Goal: Transaction & Acquisition: Purchase product/service

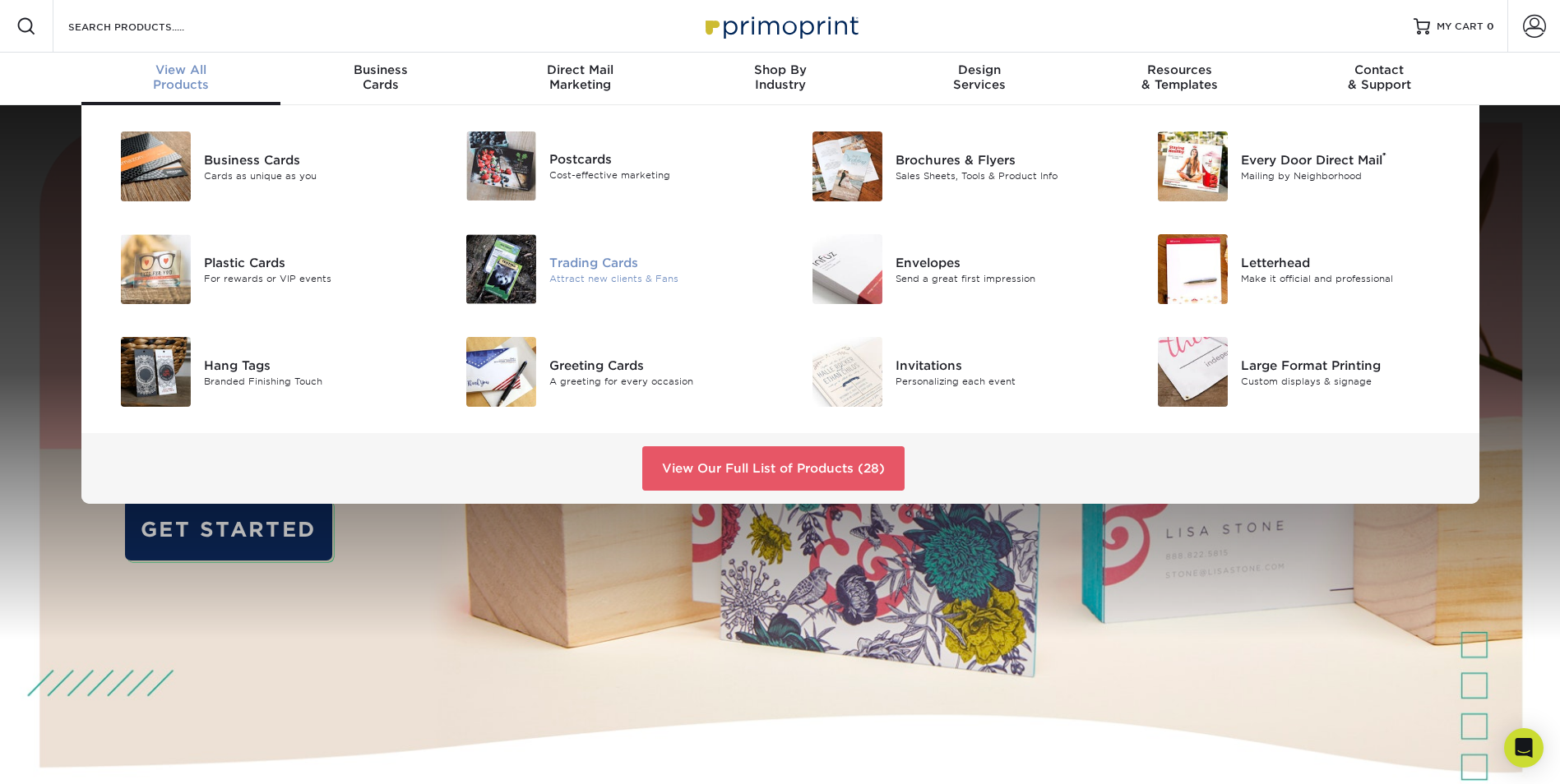
click at [506, 253] on img at bounding box center [501, 269] width 70 height 70
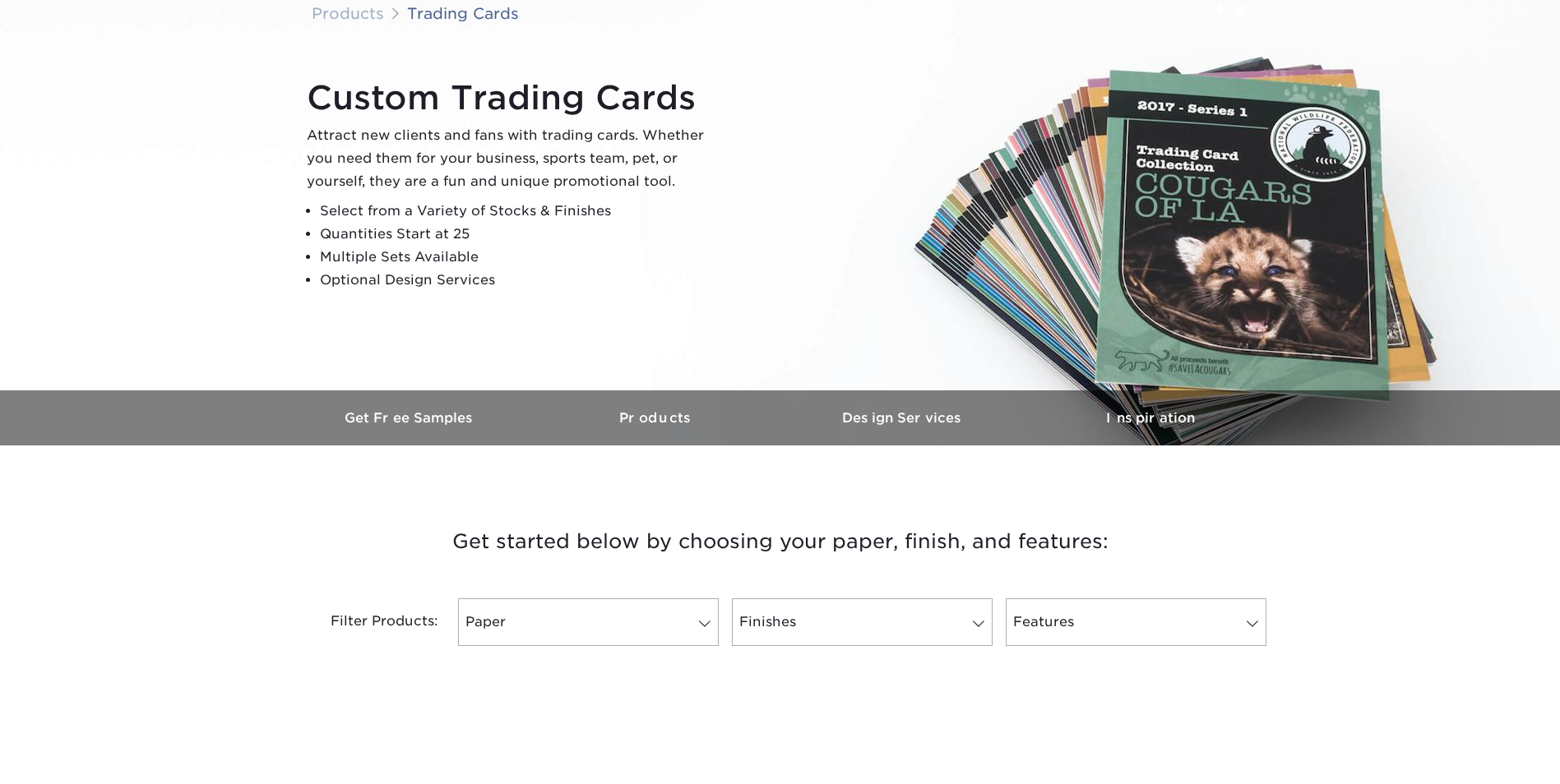
scroll to position [165, 0]
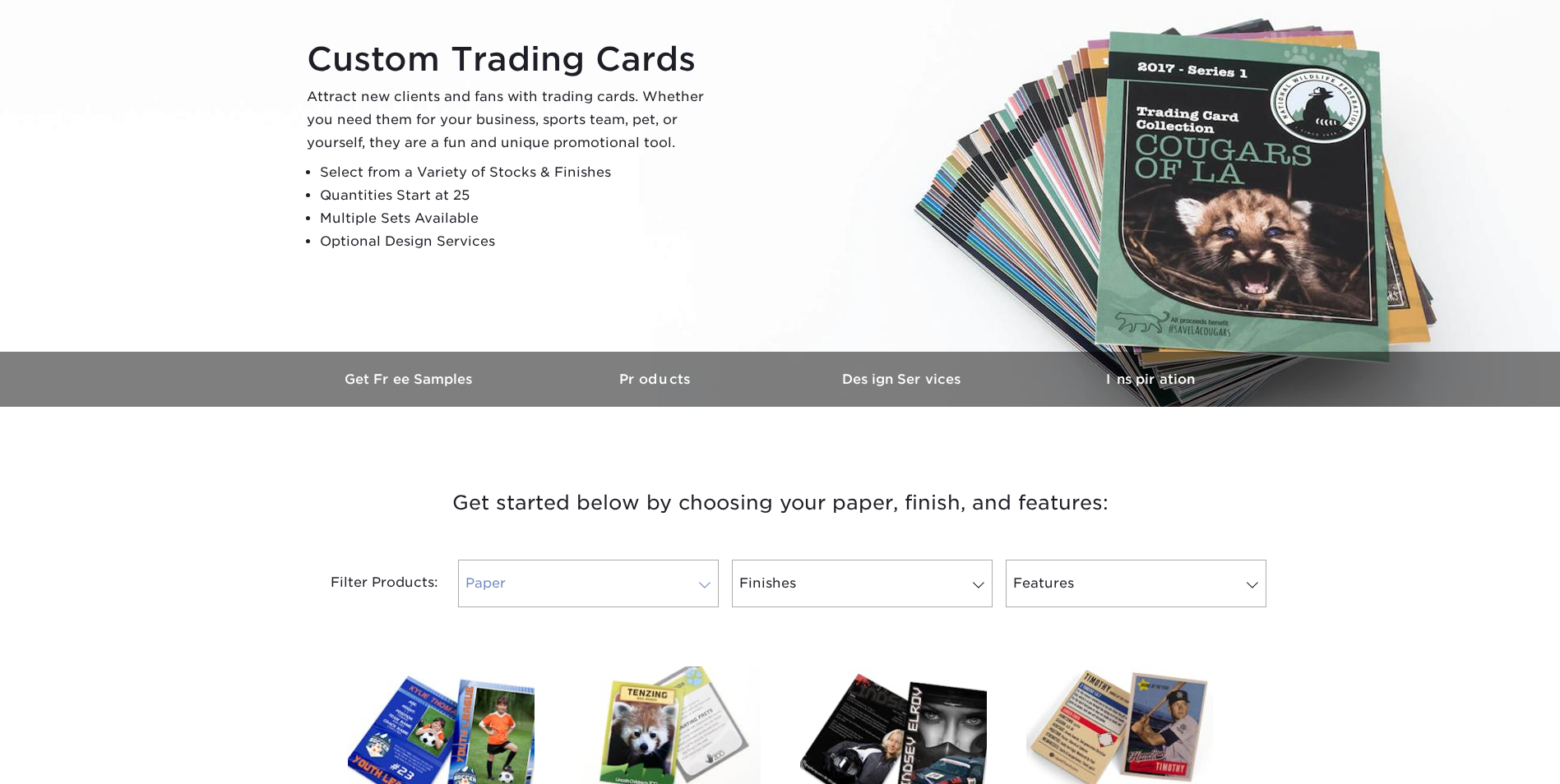
click at [555, 578] on link "Paper" at bounding box center [589, 583] width 261 height 48
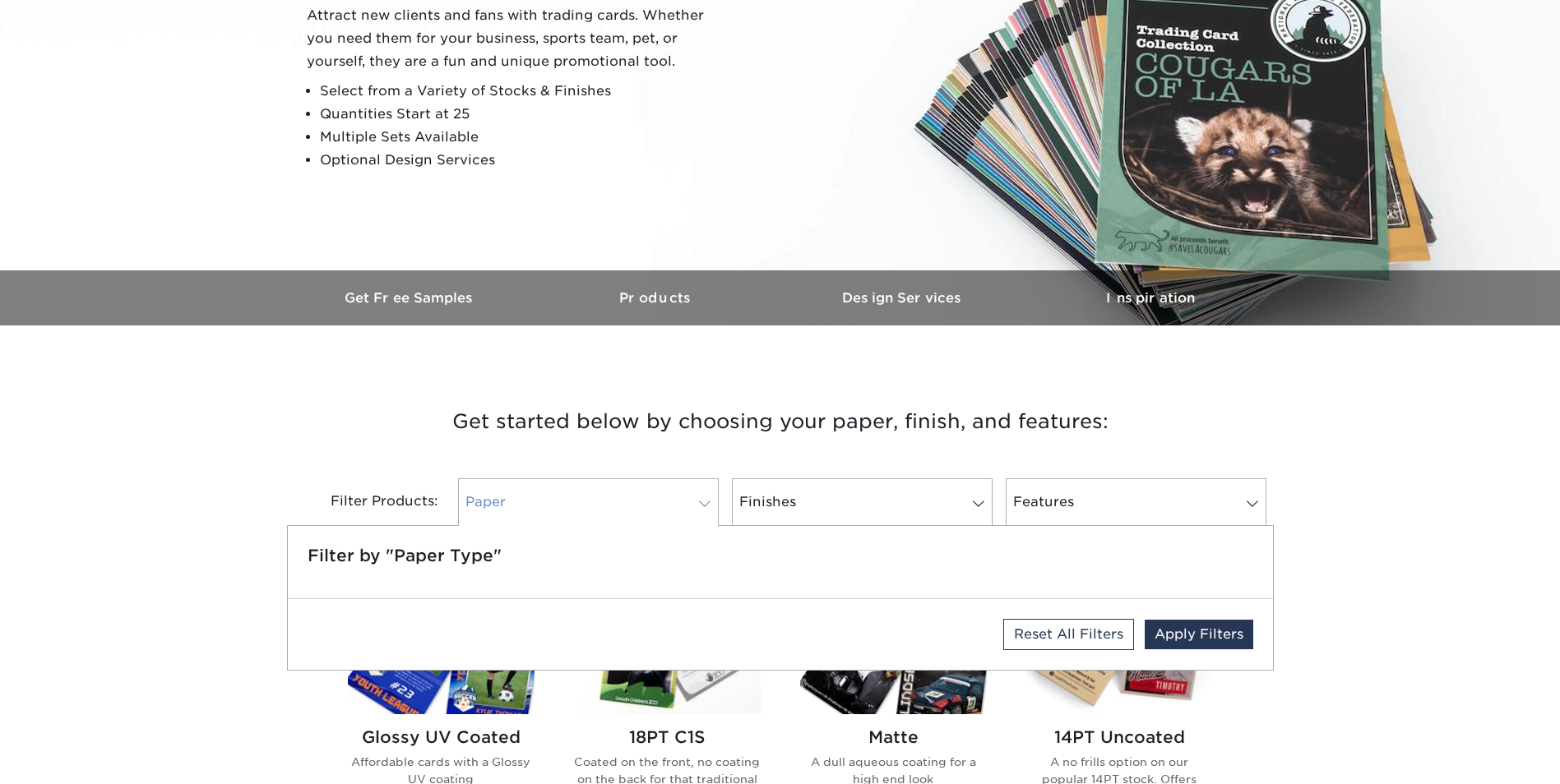
scroll to position [246, 0]
click at [752, 505] on link "Finishes" at bounding box center [862, 501] width 261 height 48
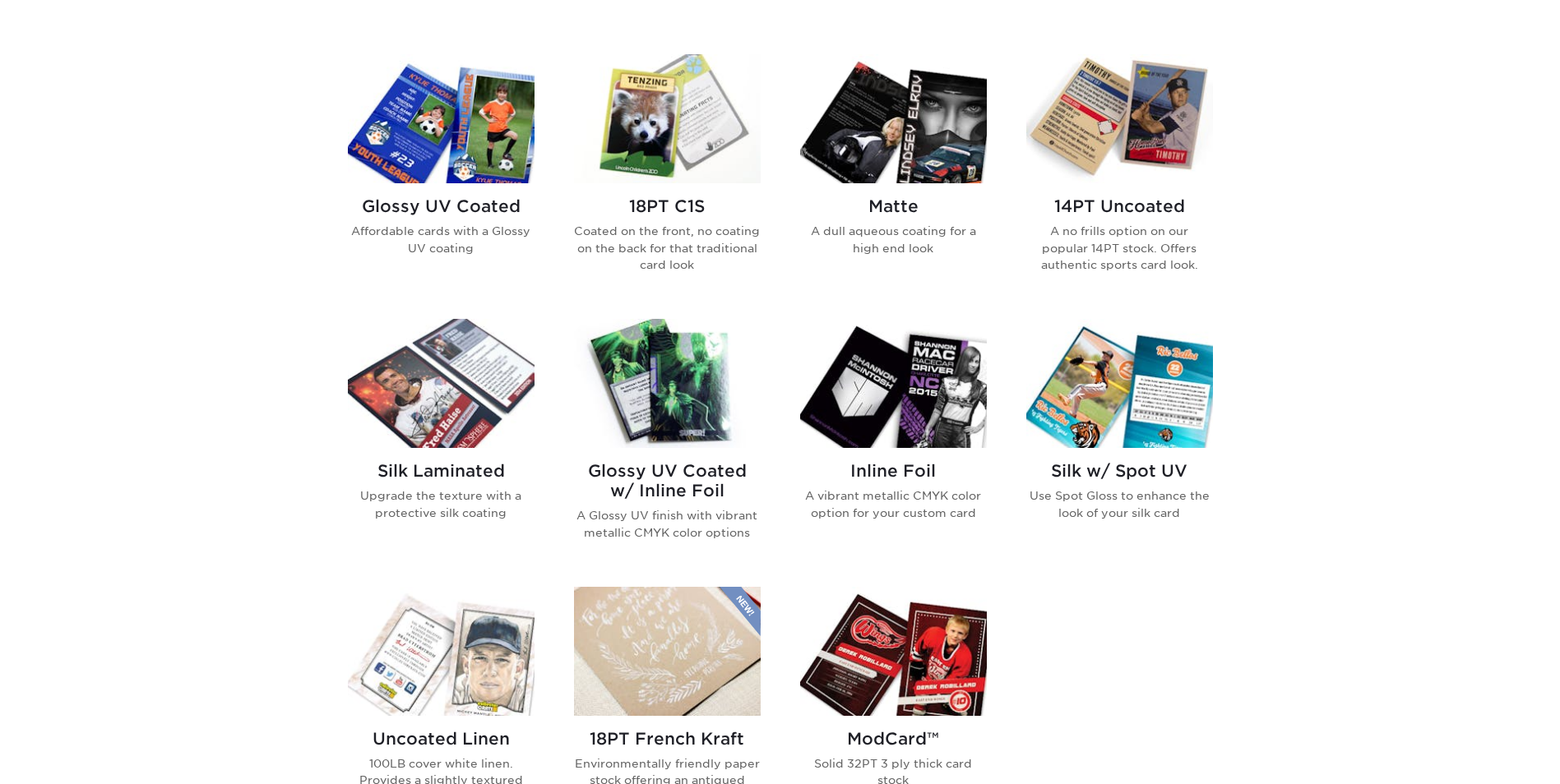
scroll to position [740, 0]
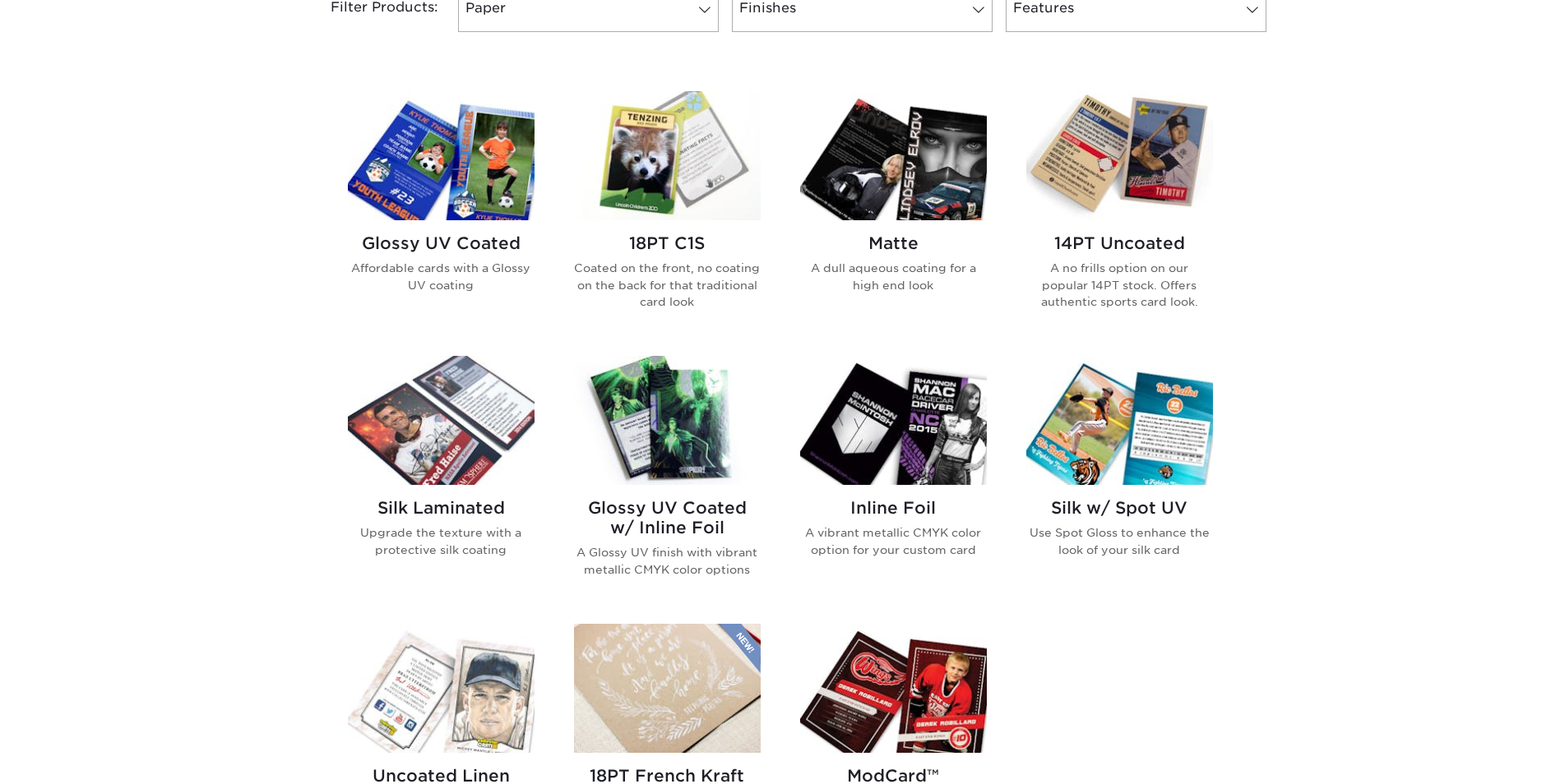
click at [428, 199] on img at bounding box center [441, 156] width 187 height 130
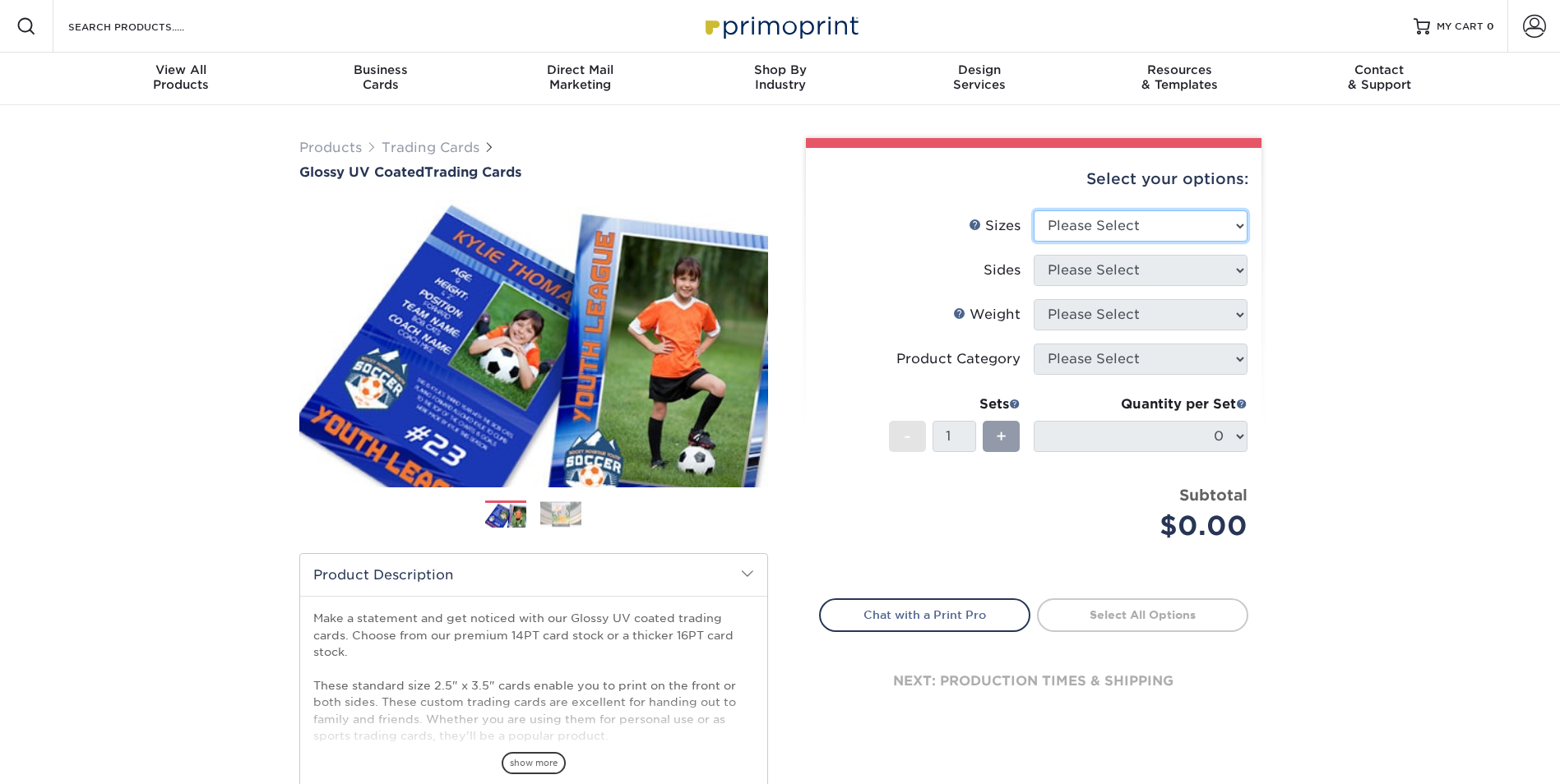
click at [1146, 233] on select "Please Select 2.5" x 3.5"" at bounding box center [1141, 226] width 214 height 31
select select "2.50x3.50"
click at [1034, 210] on select "Please Select 2.5" x 3.5"" at bounding box center [1141, 226] width 214 height 31
click at [1119, 269] on select "Please Select Print Both Sides Print Front Only" at bounding box center [1141, 271] width 214 height 31
select select "13abbda7-1d64-4f25-8bb2-c179b224825d"
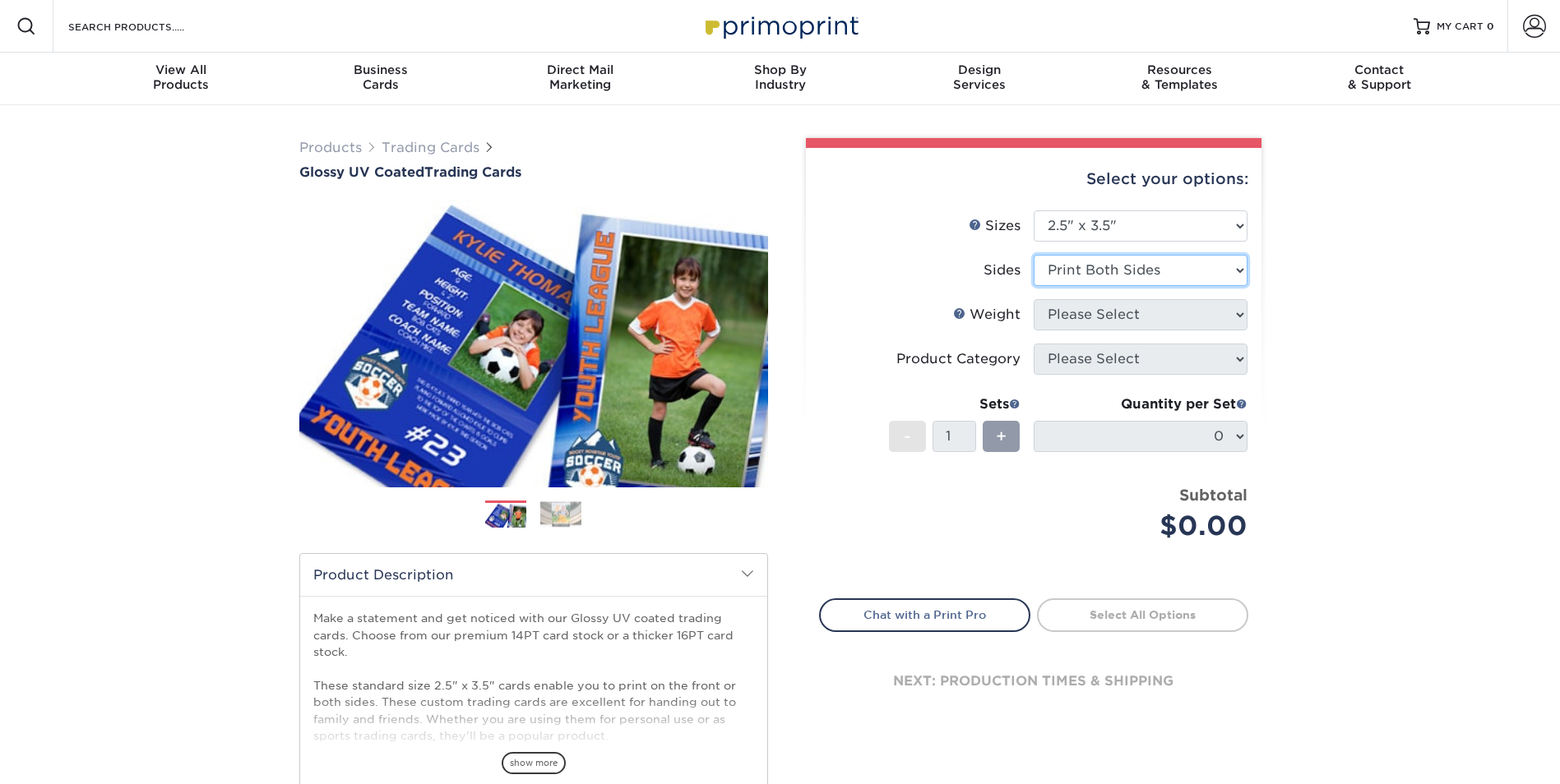
click at [1034, 255] on select "Please Select Print Both Sides Print Front Only" at bounding box center [1141, 271] width 214 height 31
click at [1119, 312] on select "Please Select 16PT 14PT 18PT C1S" at bounding box center [1141, 315] width 214 height 31
select select "16PT"
click at [1034, 299] on select "Please Select 16PT 14PT 18PT C1S" at bounding box center [1141, 315] width 214 height 31
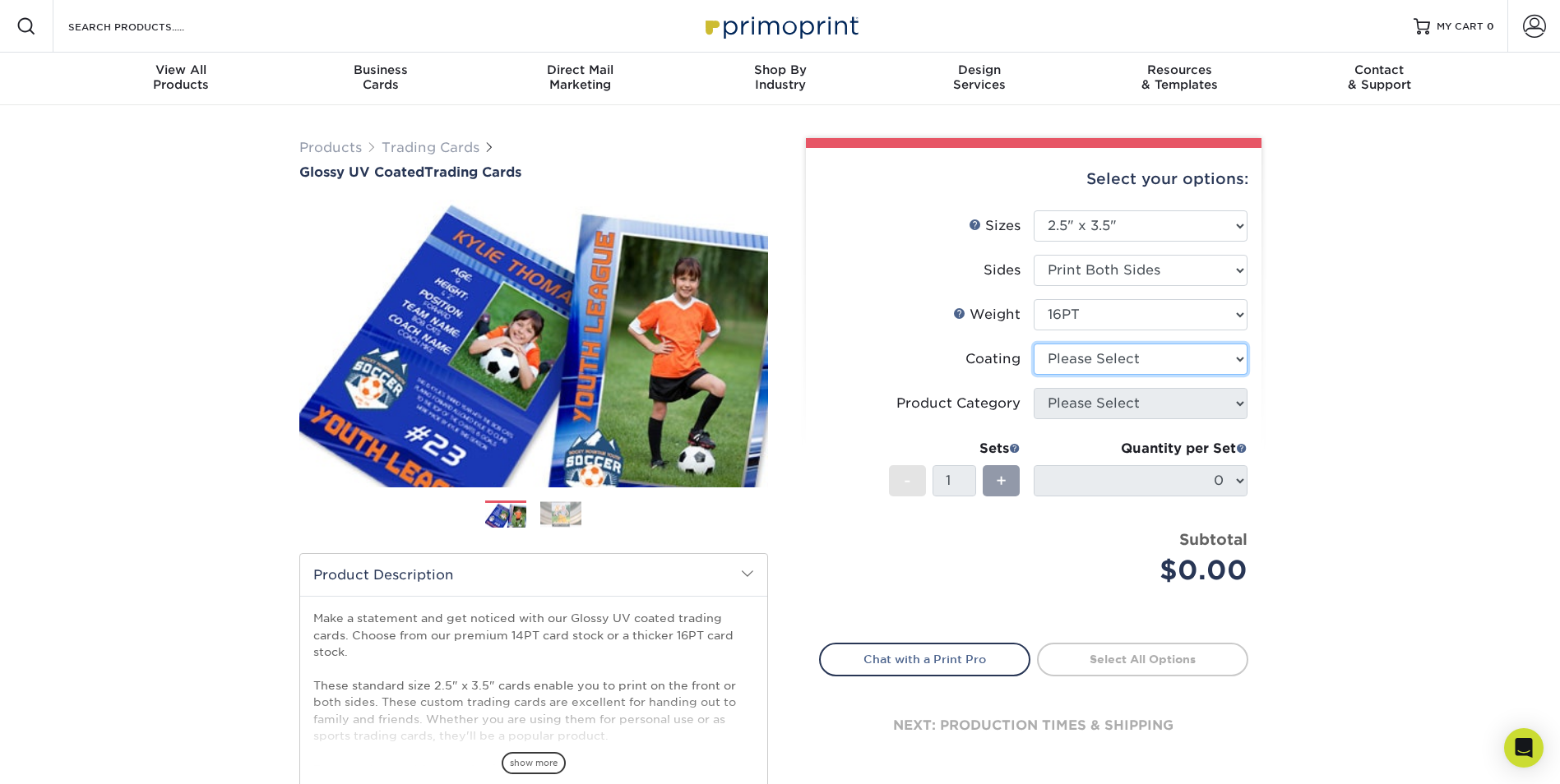
click at [1104, 362] on select at bounding box center [1141, 359] width 214 height 31
select select "ae367451-b2b8-45df-a344-0f05b6a12993"
click at [1034, 343] on select at bounding box center [1141, 359] width 214 height 31
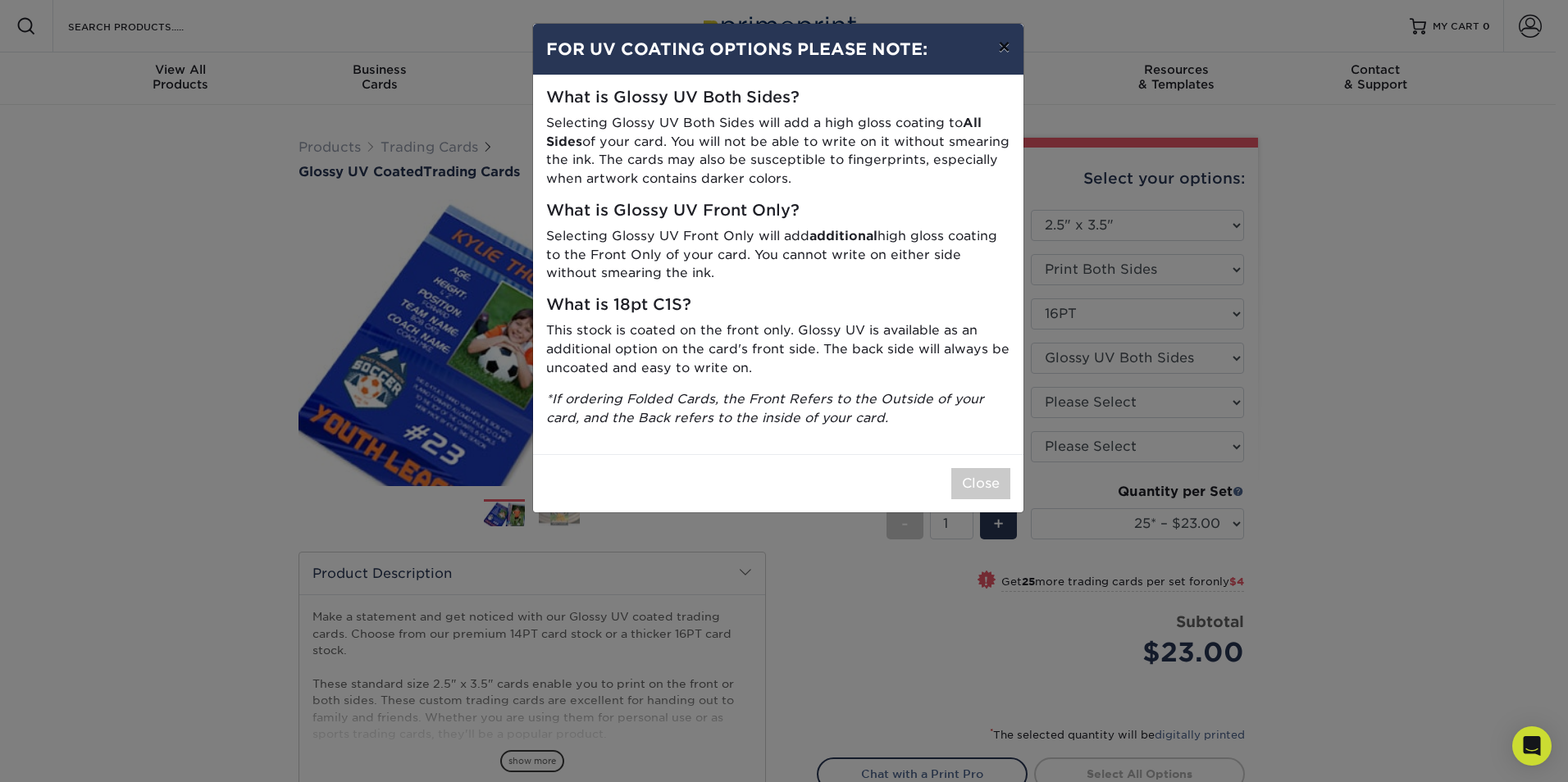
click at [1006, 43] on button "×" at bounding box center [1003, 46] width 38 height 46
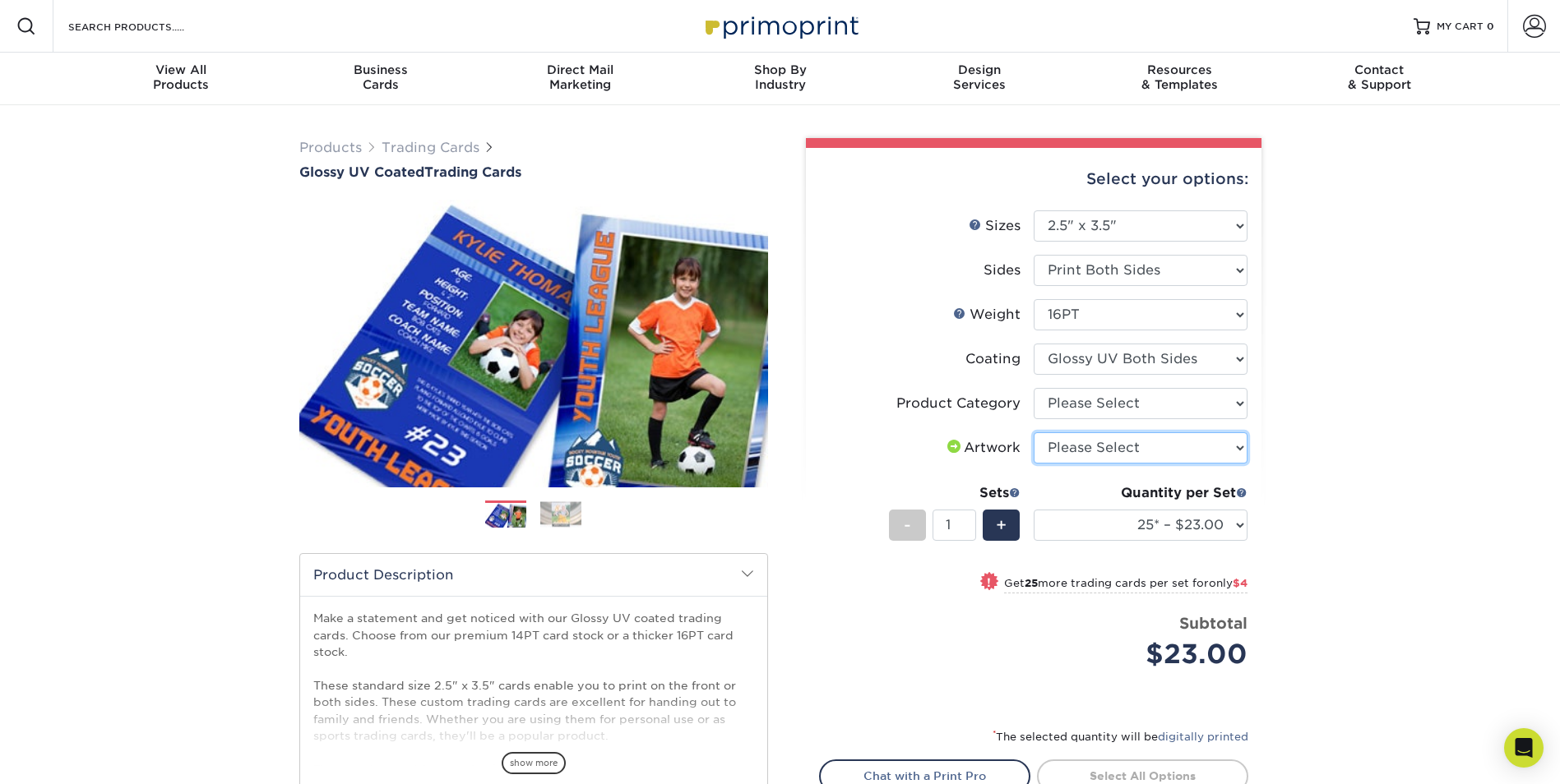
click at [1083, 444] on select "Please Select I will upload files I need a design - $100" at bounding box center [1141, 448] width 214 height 31
select select "upload"
click at [1034, 433] on select "Please Select I will upload files I need a design - $100" at bounding box center [1141, 448] width 214 height 31
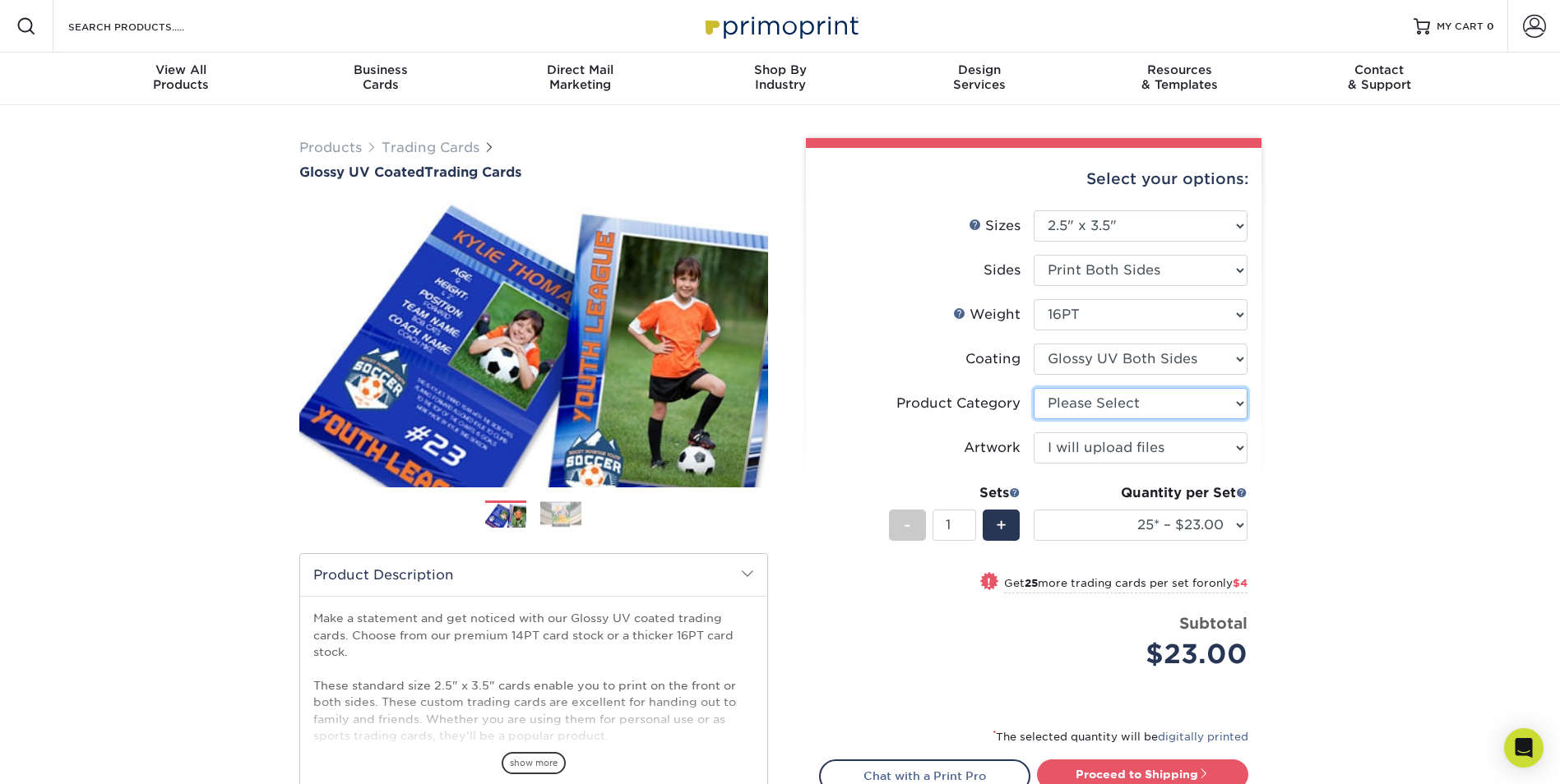
click at [1182, 402] on select "Please Select Trading Cards" at bounding box center [1141, 403] width 214 height 31
select select "c2f9bce9-36c2-409d-b101-c29d9d031e18"
click at [1034, 388] on select "Please Select Trading Cards" at bounding box center [1141, 403] width 214 height 31
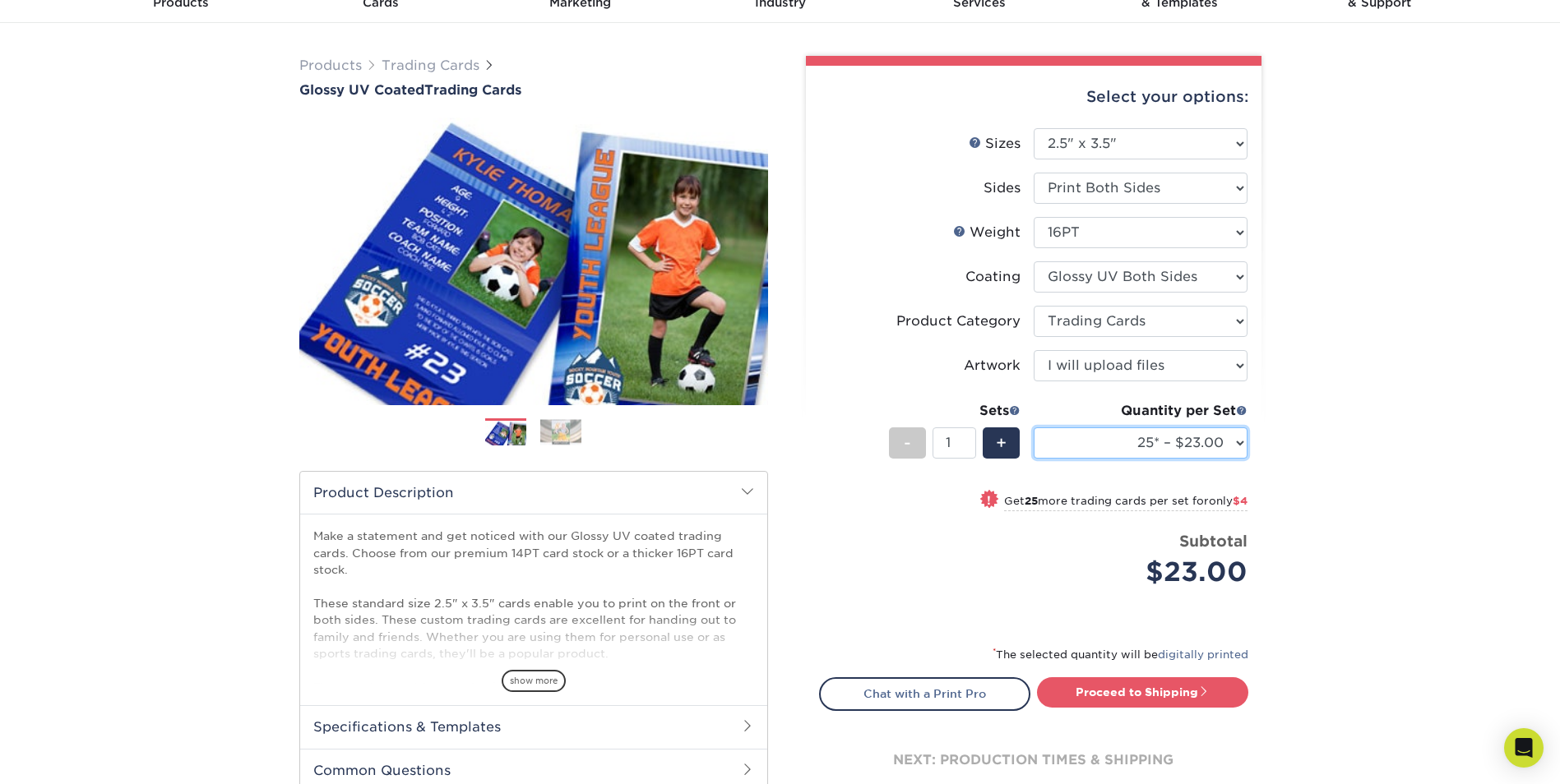
click at [1232, 442] on select "25* – $23.00 50* – $27.00 75* – $33.00 100* – $37.00 250* – $47.00 500 – $58.00…" at bounding box center [1141, 444] width 214 height 31
click at [1161, 443] on select "25* – $23.00 50* – $27.00 75* – $33.00 100* – $37.00 250* – $47.00 500 – $58.00…" at bounding box center [1141, 444] width 214 height 31
select select "100* – $37.00"
click at [1034, 428] on select "25* – $23.00 50* – $27.00 75* – $33.00 100* – $37.00 250* – $47.00 500 – $58.00…" at bounding box center [1141, 444] width 214 height 31
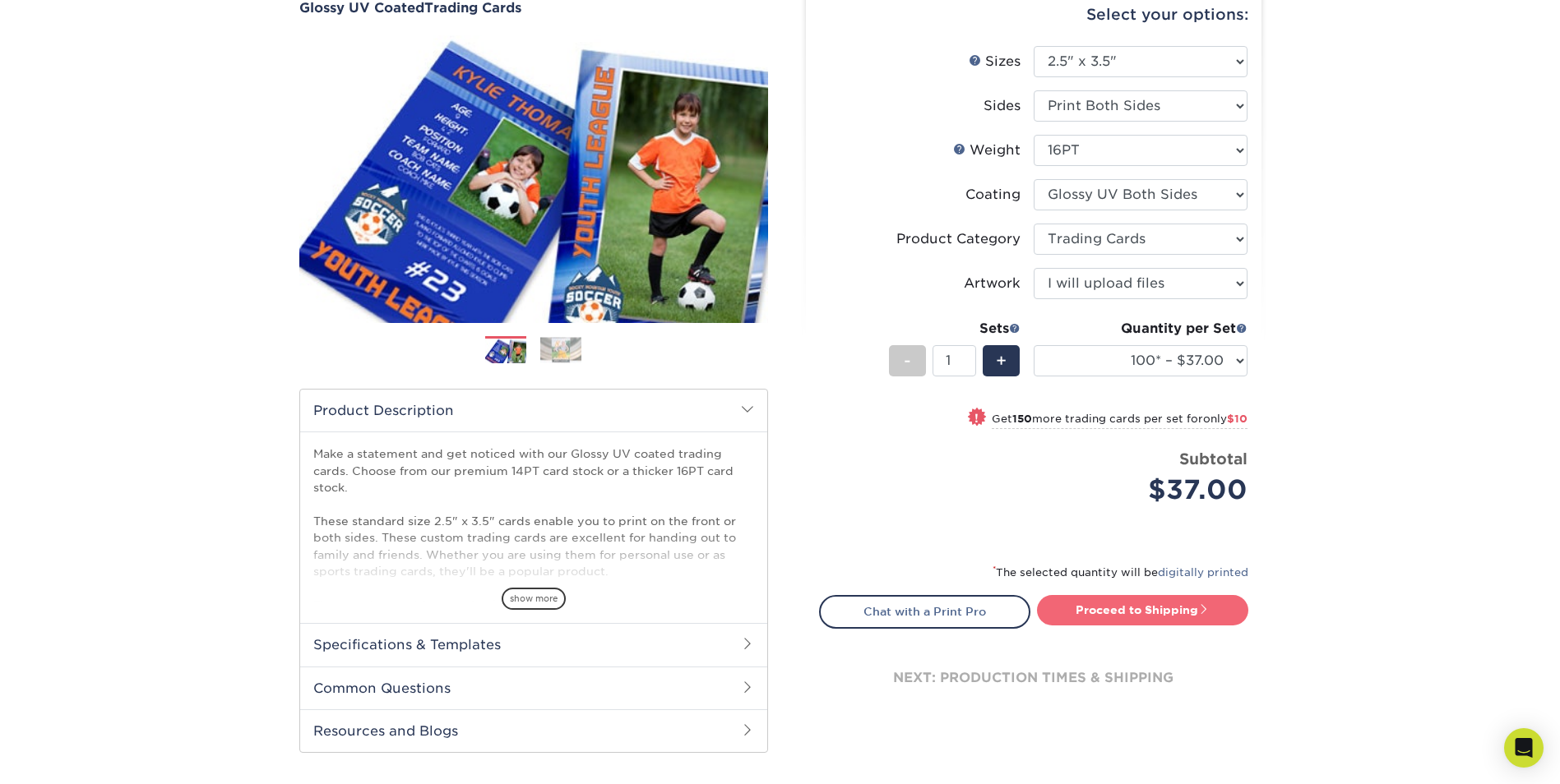
click at [1162, 609] on link "Proceed to Shipping" at bounding box center [1142, 609] width 211 height 29
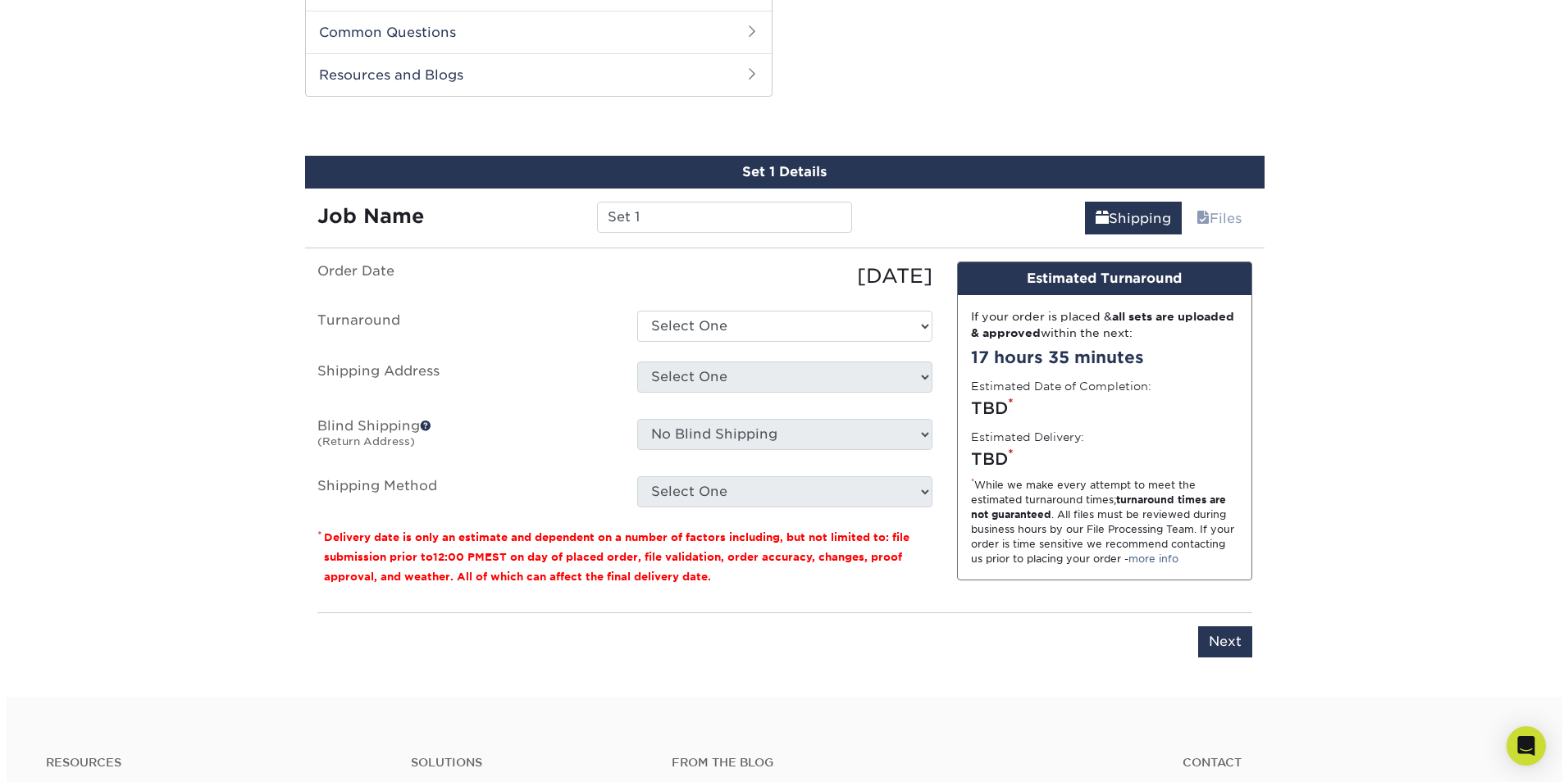
scroll to position [835, 0]
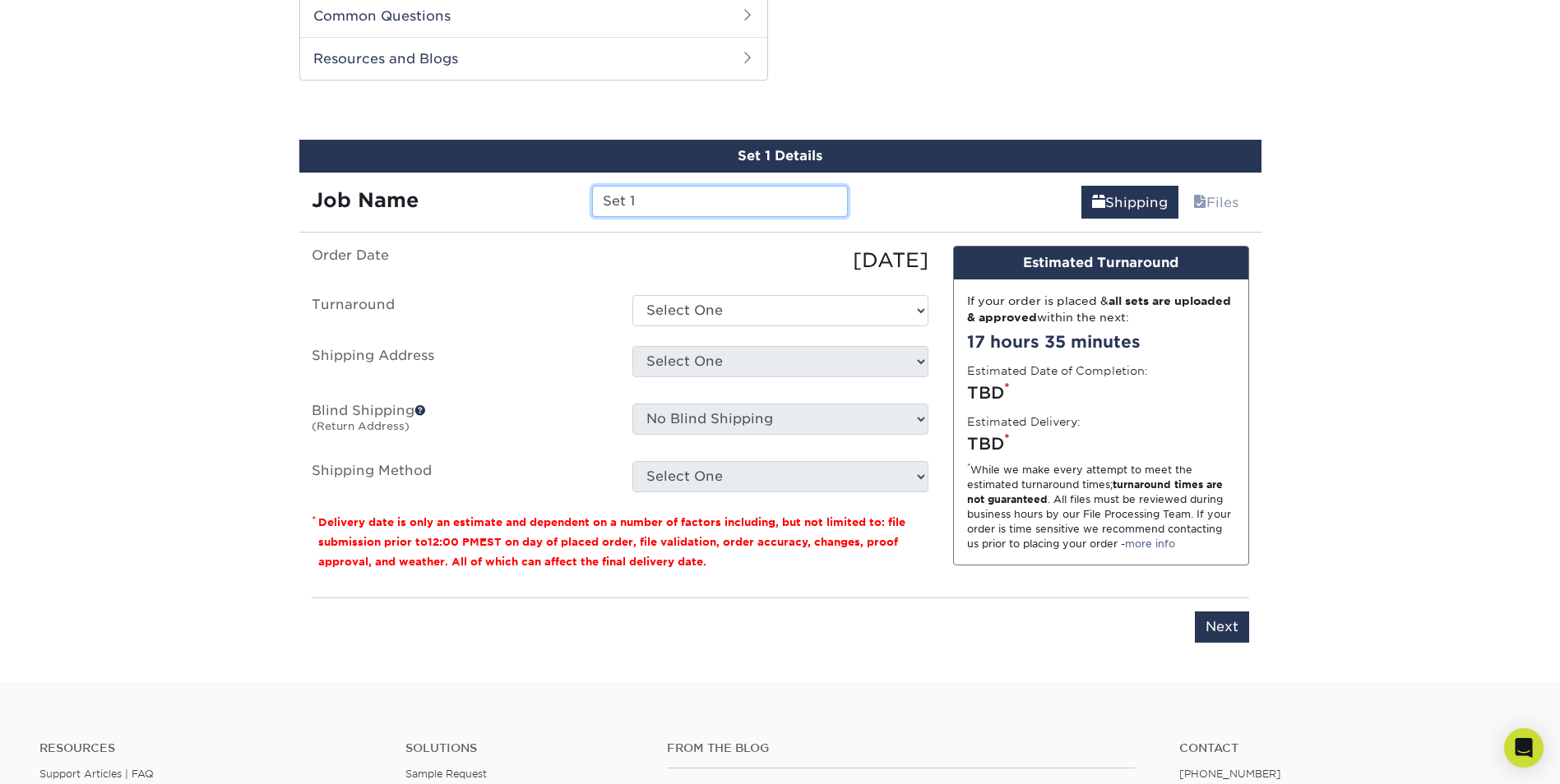
drag, startPoint x: 652, startPoint y: 208, endPoint x: 601, endPoint y: 202, distance: 51.4
click at [601, 202] on input "Set 1" at bounding box center [720, 201] width 256 height 31
type input "Trooper"
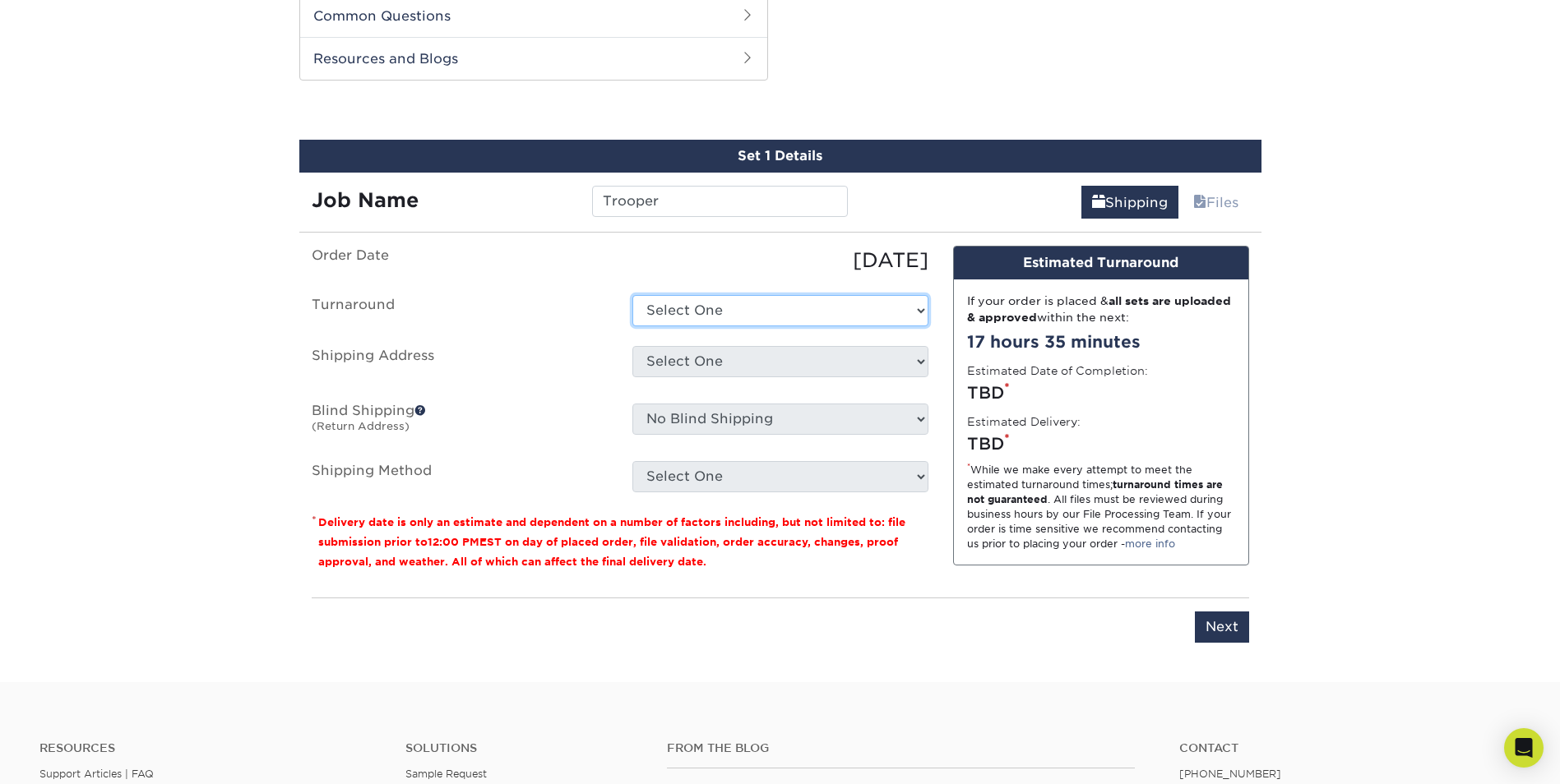
click at [678, 311] on select "Select One 2-4 Business Days 2 Day Next Business Day" at bounding box center [780, 311] width 296 height 31
select select "85eeae86-f890-4d21-9299-1bab3b52d96f"
click at [632, 295] on select "Select One 2-4 Business Days 2 Day Next Business Day" at bounding box center [780, 311] width 296 height 31
click at [690, 365] on select "Select One + Add New Address - Login" at bounding box center [780, 362] width 296 height 31
select select "newaddress"
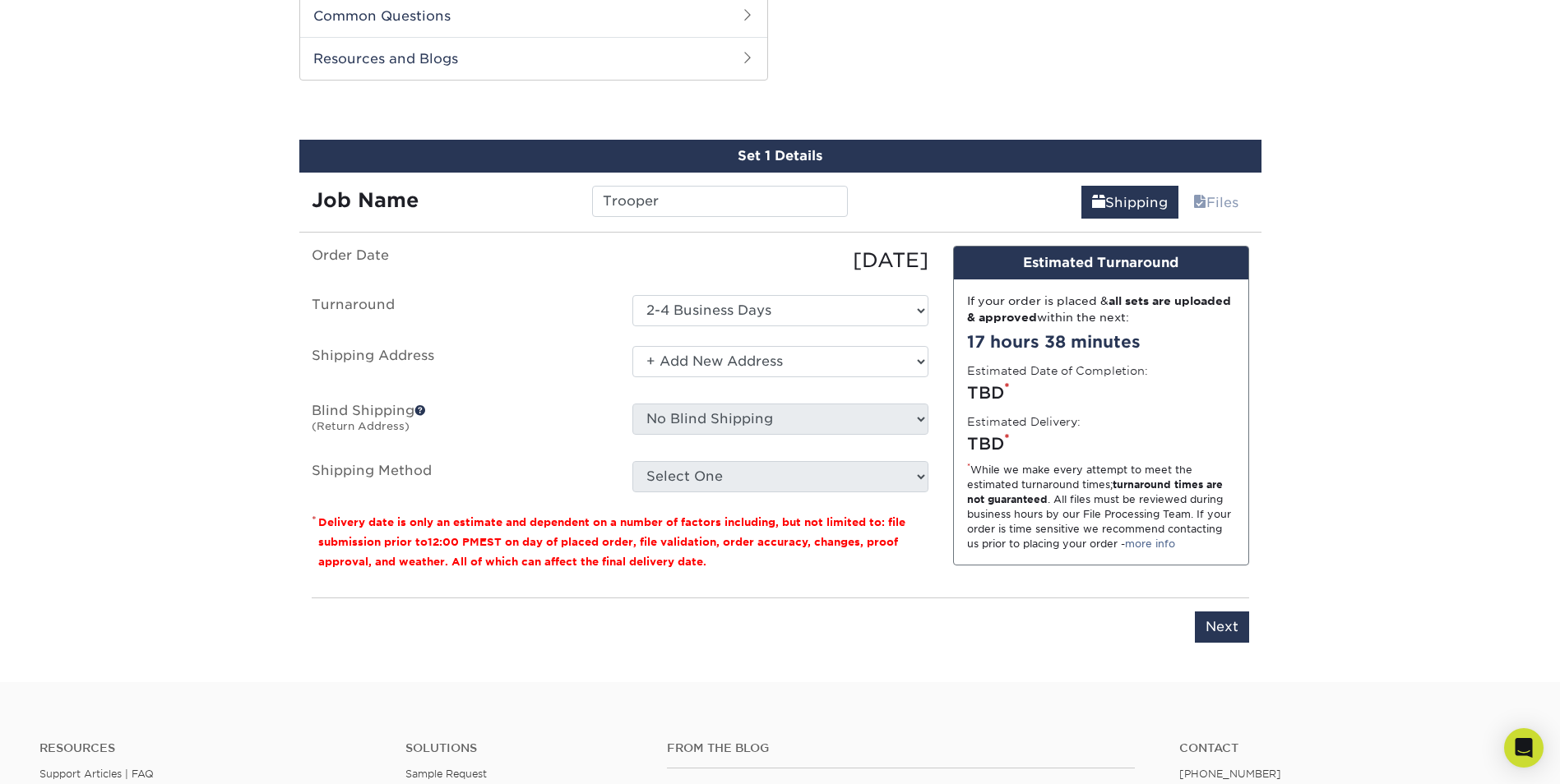
click at [632, 346] on select "Select One + Add New Address - Login" at bounding box center [780, 362] width 296 height 31
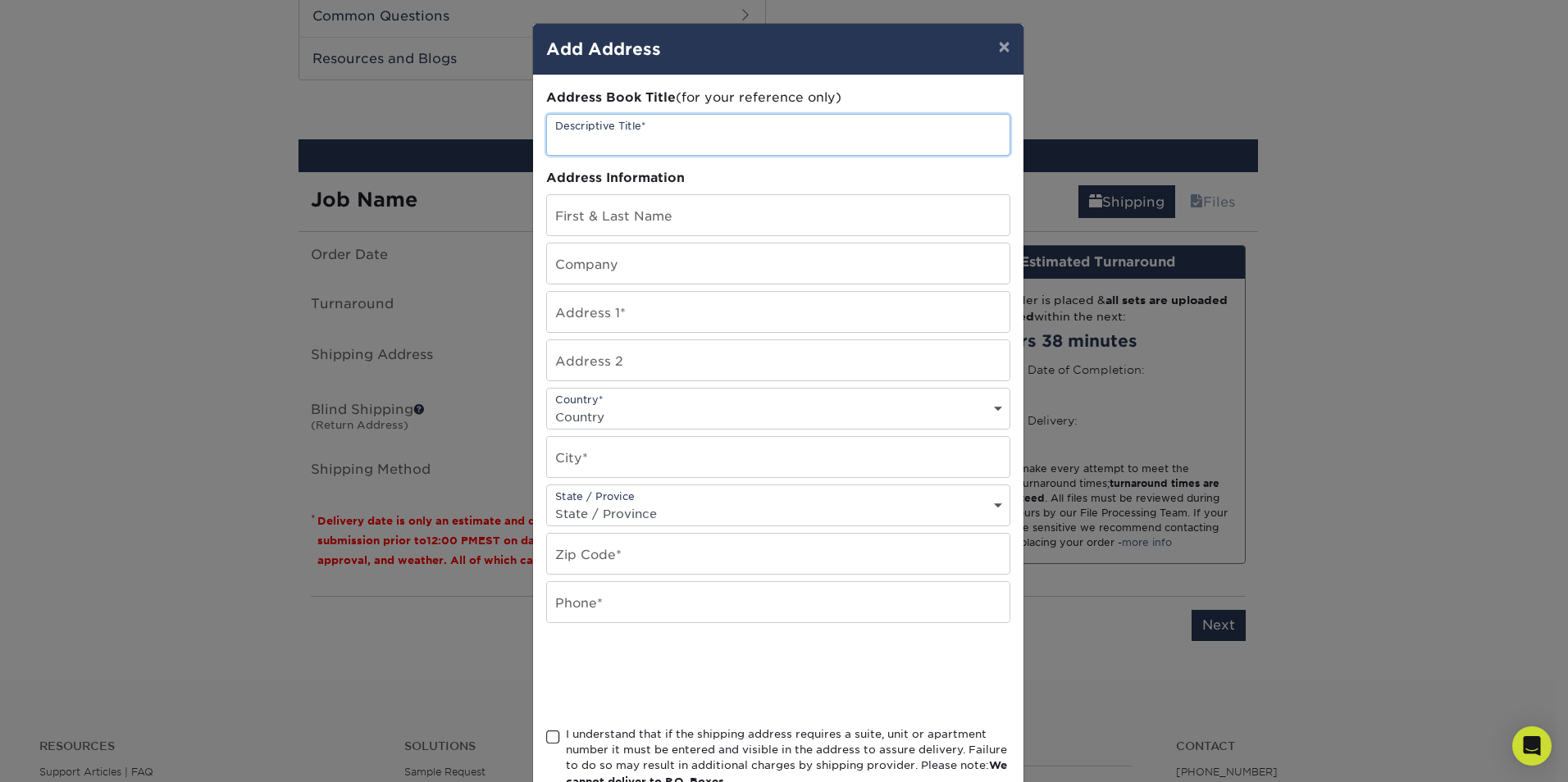
click at [661, 134] on input "text" at bounding box center [778, 134] width 462 height 40
type input "Home"
type input "[PERSON_NAME]"
type input "[STREET_ADDRESS]"
type input "RID19789521478"
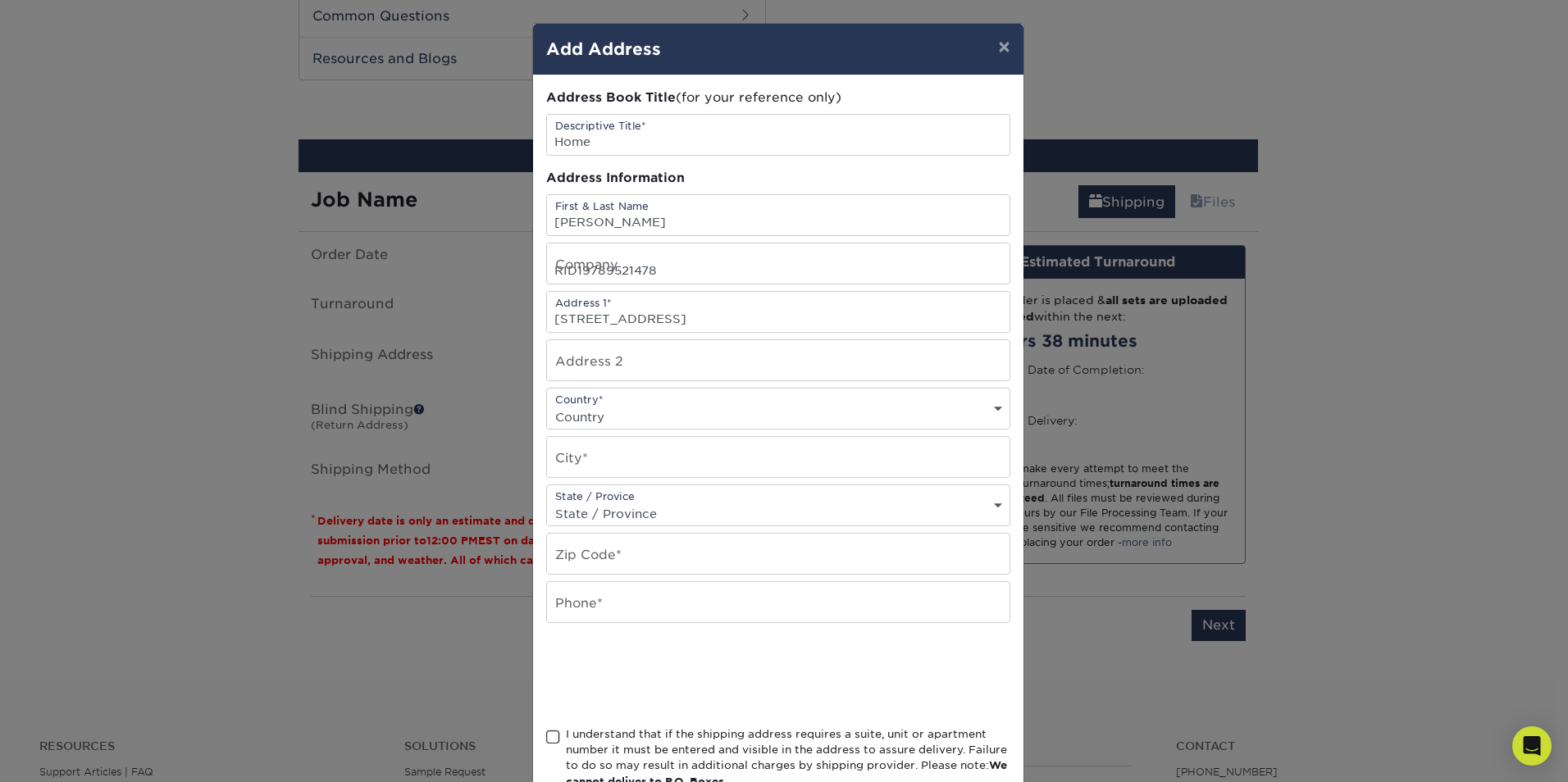
select select "US"
type input "[PERSON_NAME]"
select select "WA"
type input "98053"
type input "4257854186"
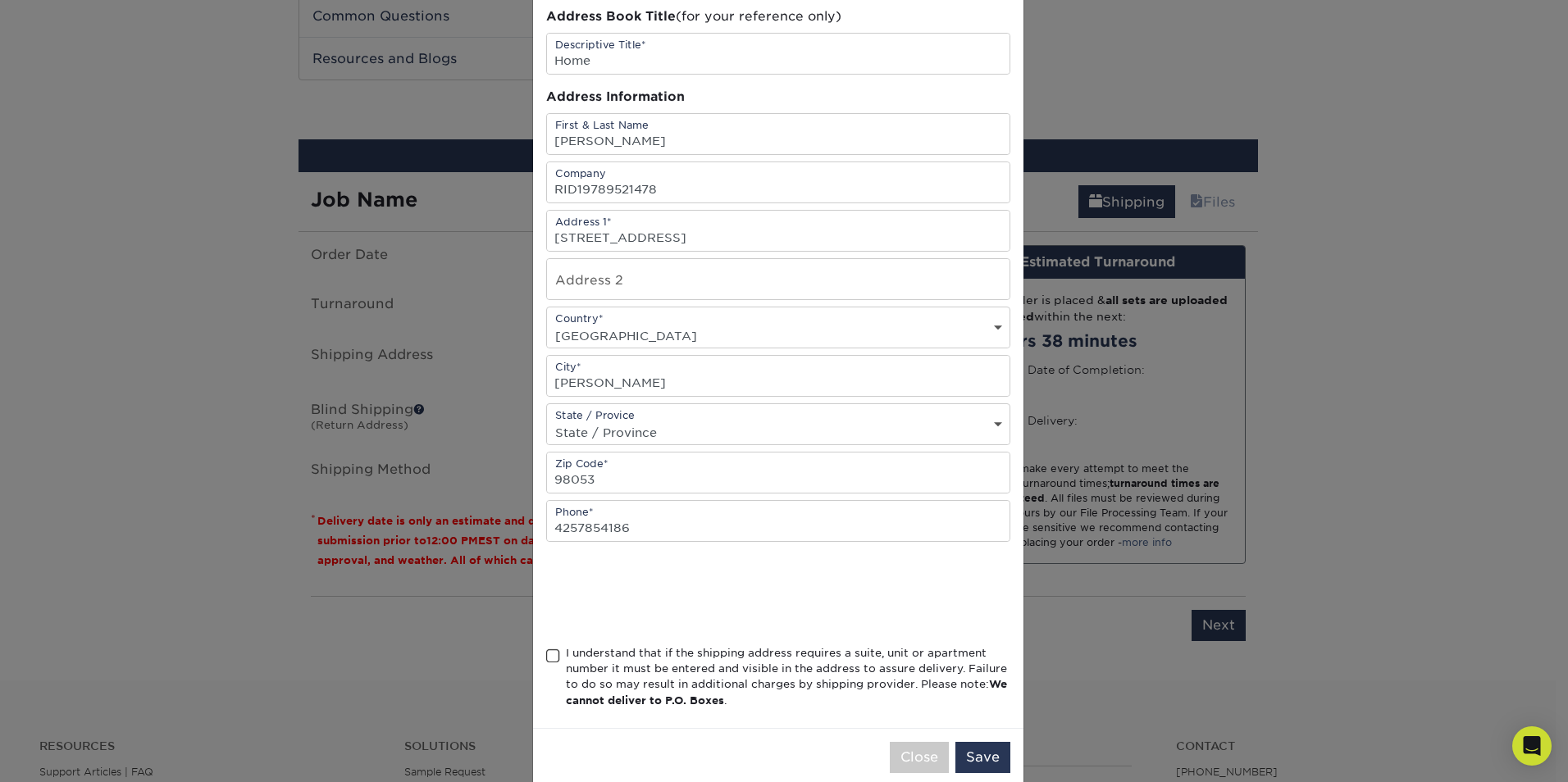
scroll to position [82, 0]
click at [538, 652] on div "Address Book Title (for your reference only) Descriptive Title* Home Address In…" at bounding box center [777, 360] width 490 height 734
click at [548, 652] on span at bounding box center [553, 656] width 14 height 16
click at [0, 0] on input "I understand that if the shipping address requires a suite, unit or apartment n…" at bounding box center [0, 0] width 0 height 0
click at [972, 766] on button "Save" at bounding box center [983, 757] width 55 height 31
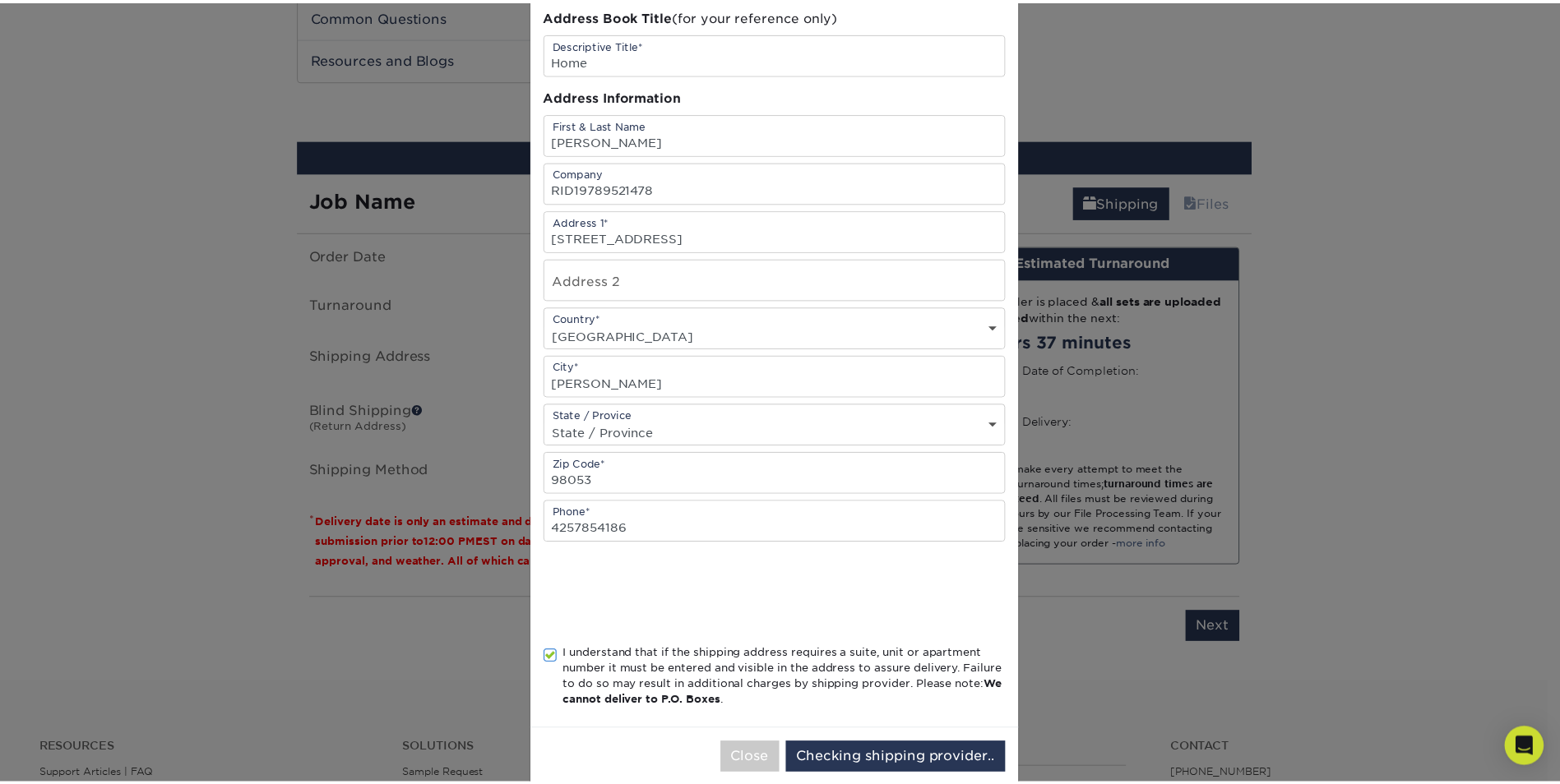
scroll to position [0, 0]
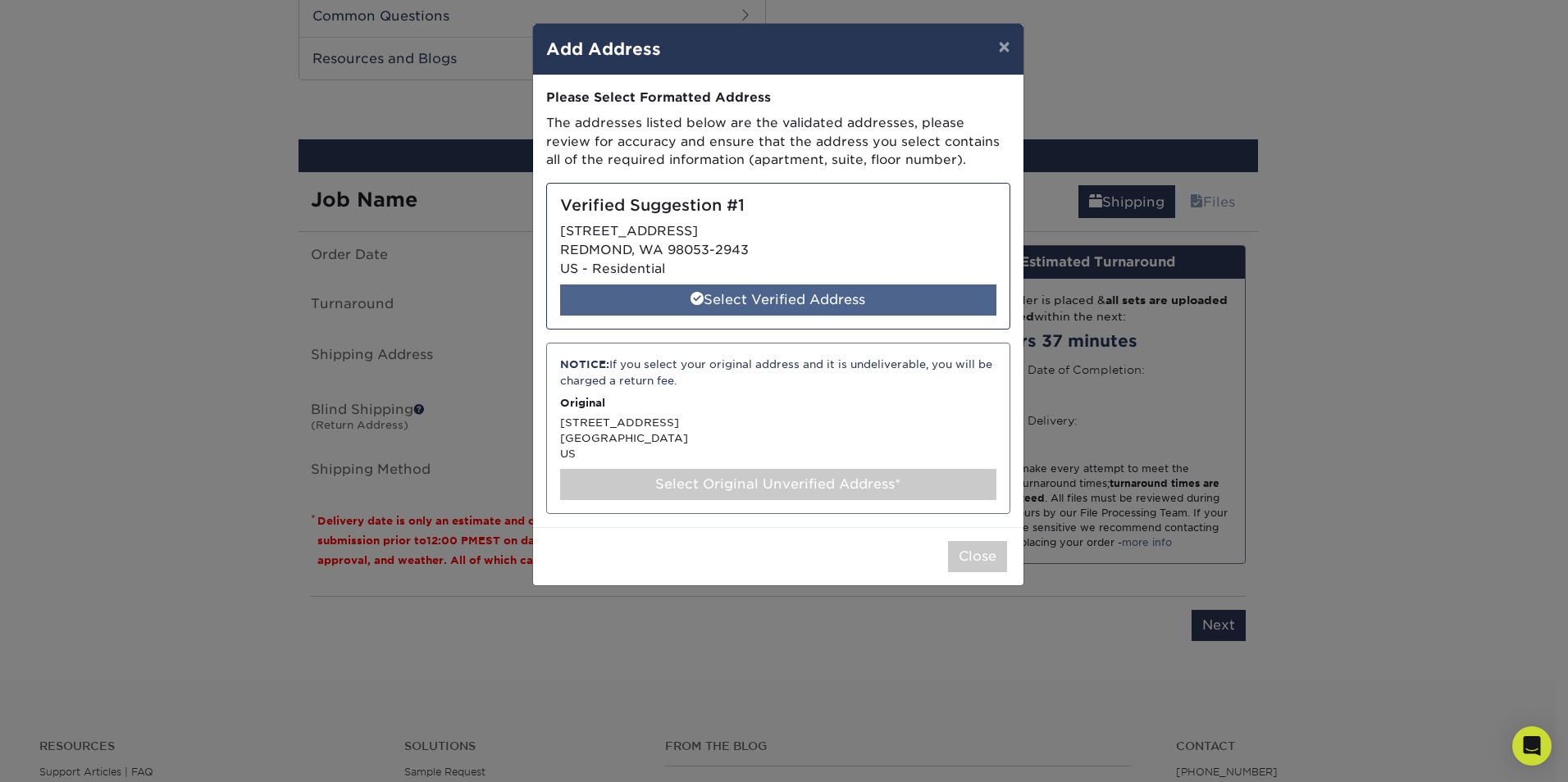
click at [740, 302] on div "Select Verified Address" at bounding box center [778, 300] width 437 height 31
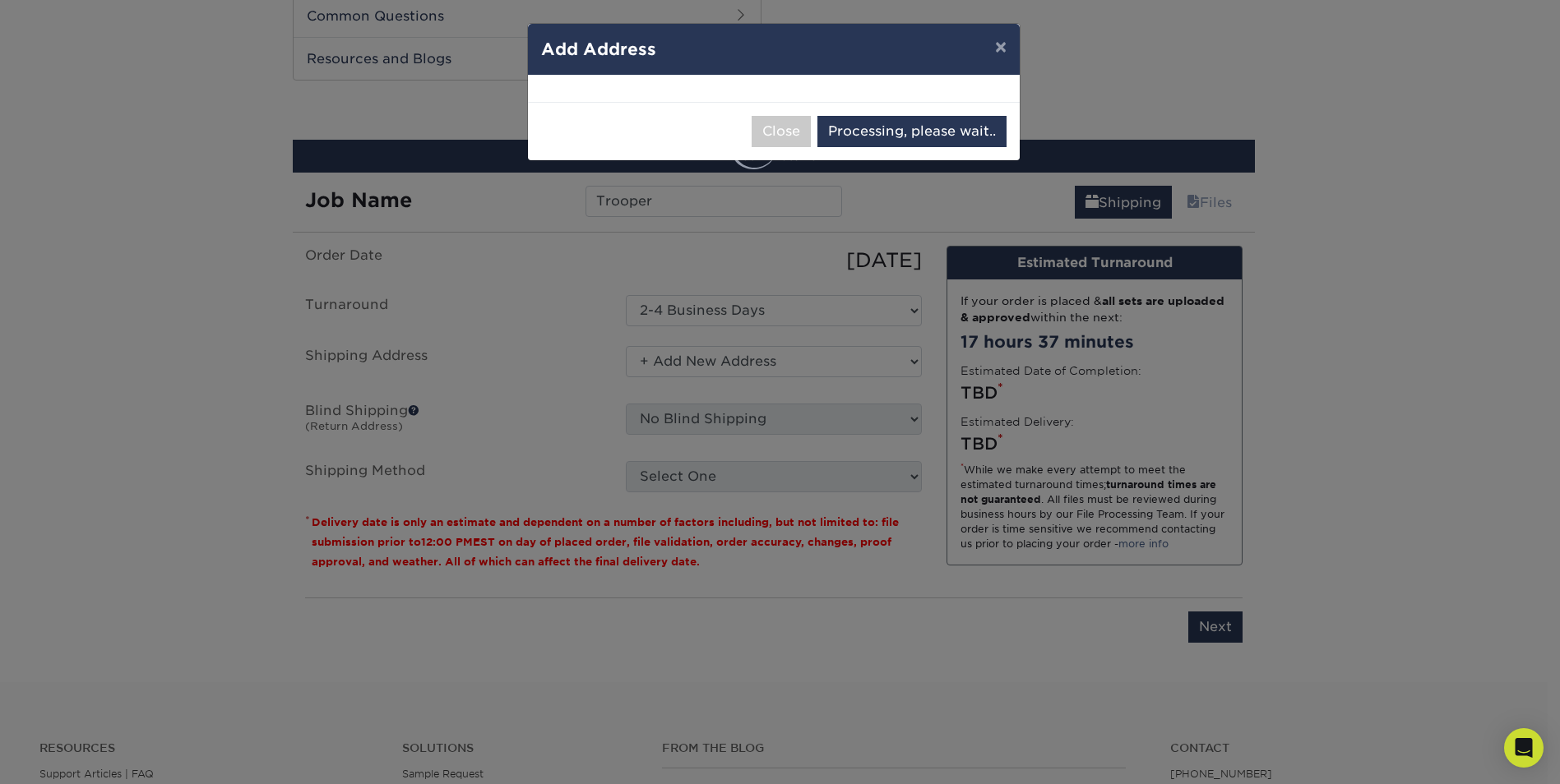
select select "286413"
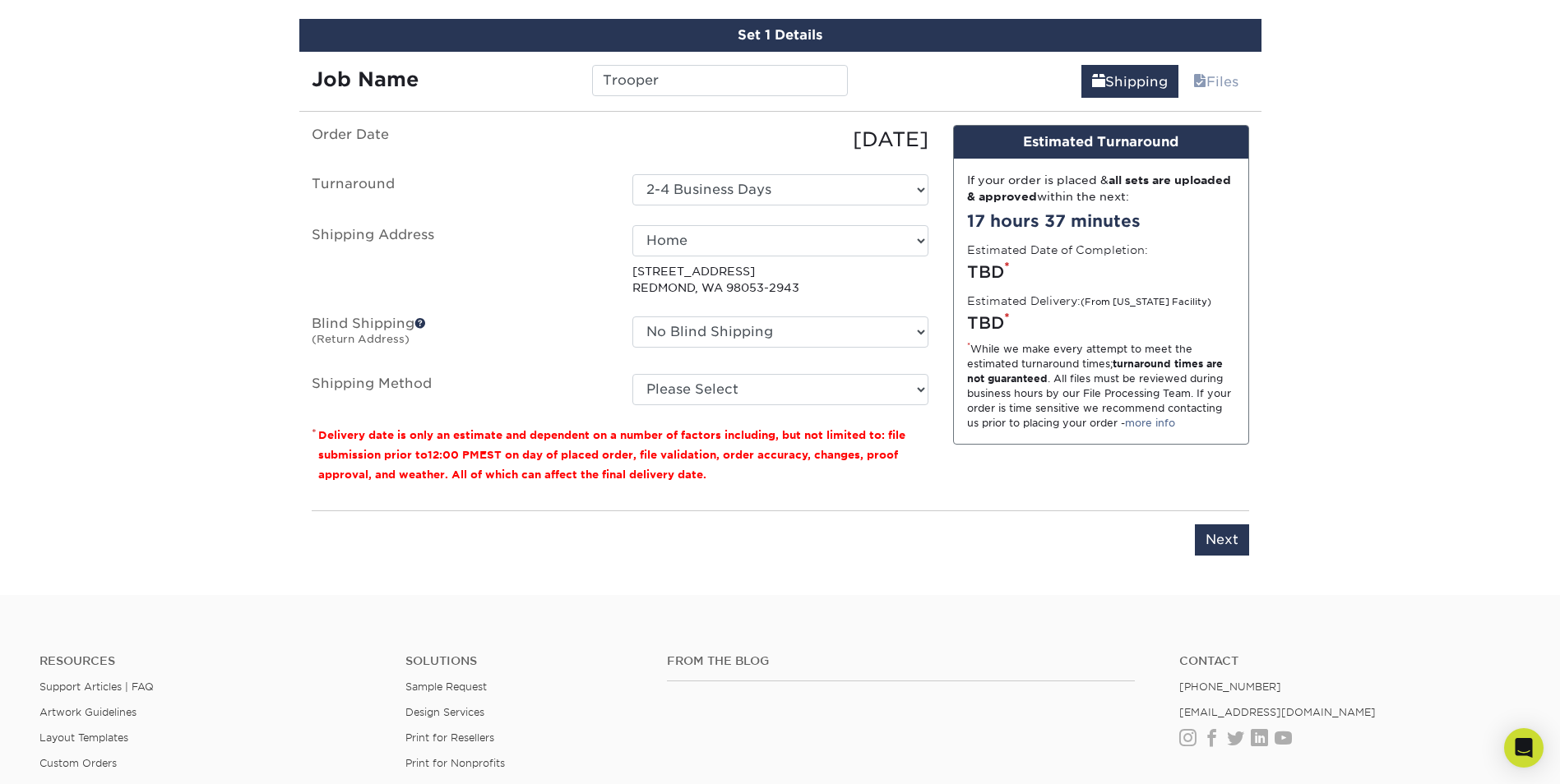
scroll to position [918, 0]
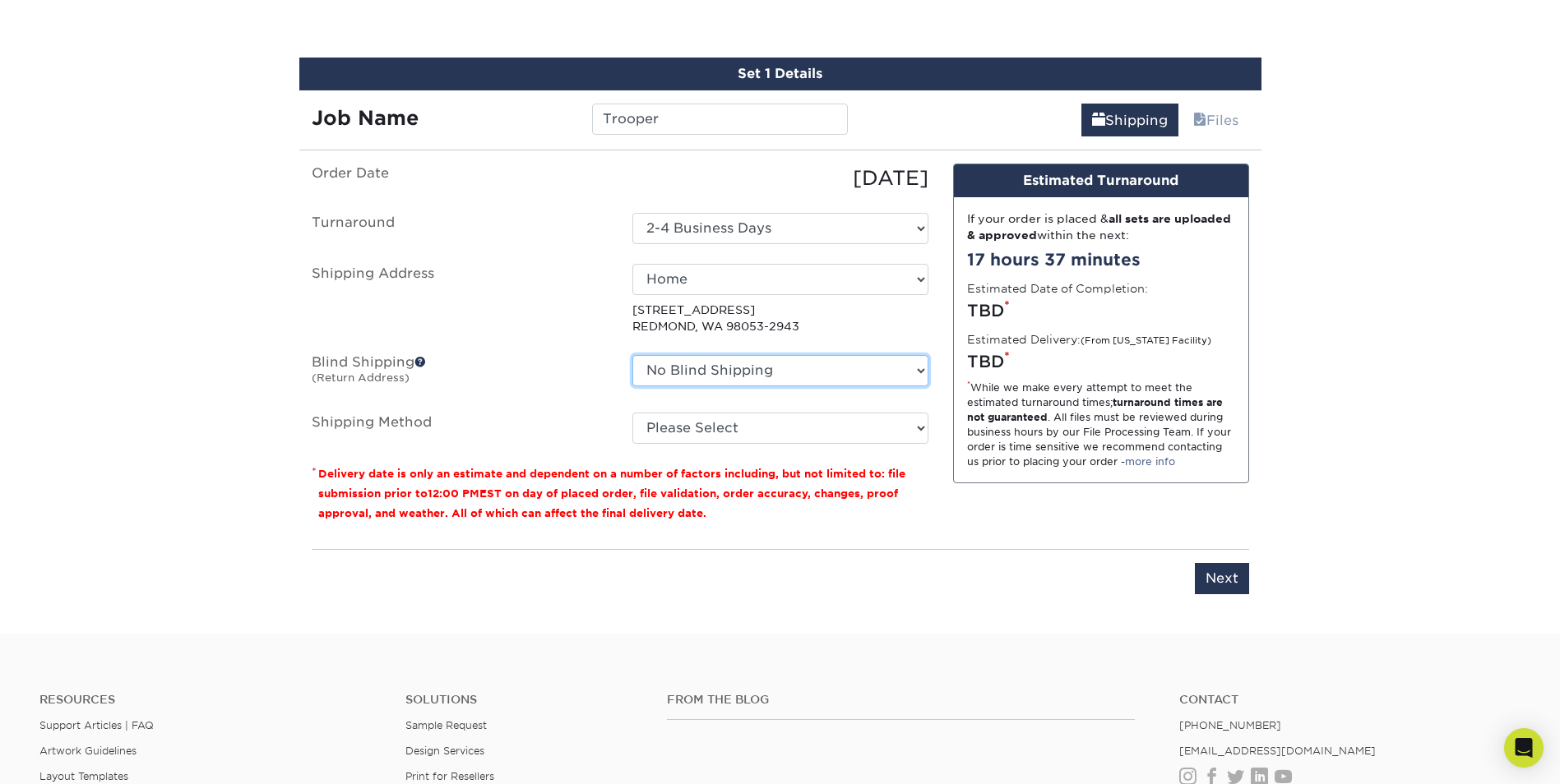
click at [754, 374] on select "No Blind Shipping + Add New Address" at bounding box center [780, 371] width 296 height 31
click at [742, 371] on select "No Blind Shipping + Add New Address" at bounding box center [780, 371] width 296 height 31
click at [420, 361] on span at bounding box center [420, 362] width 12 height 12
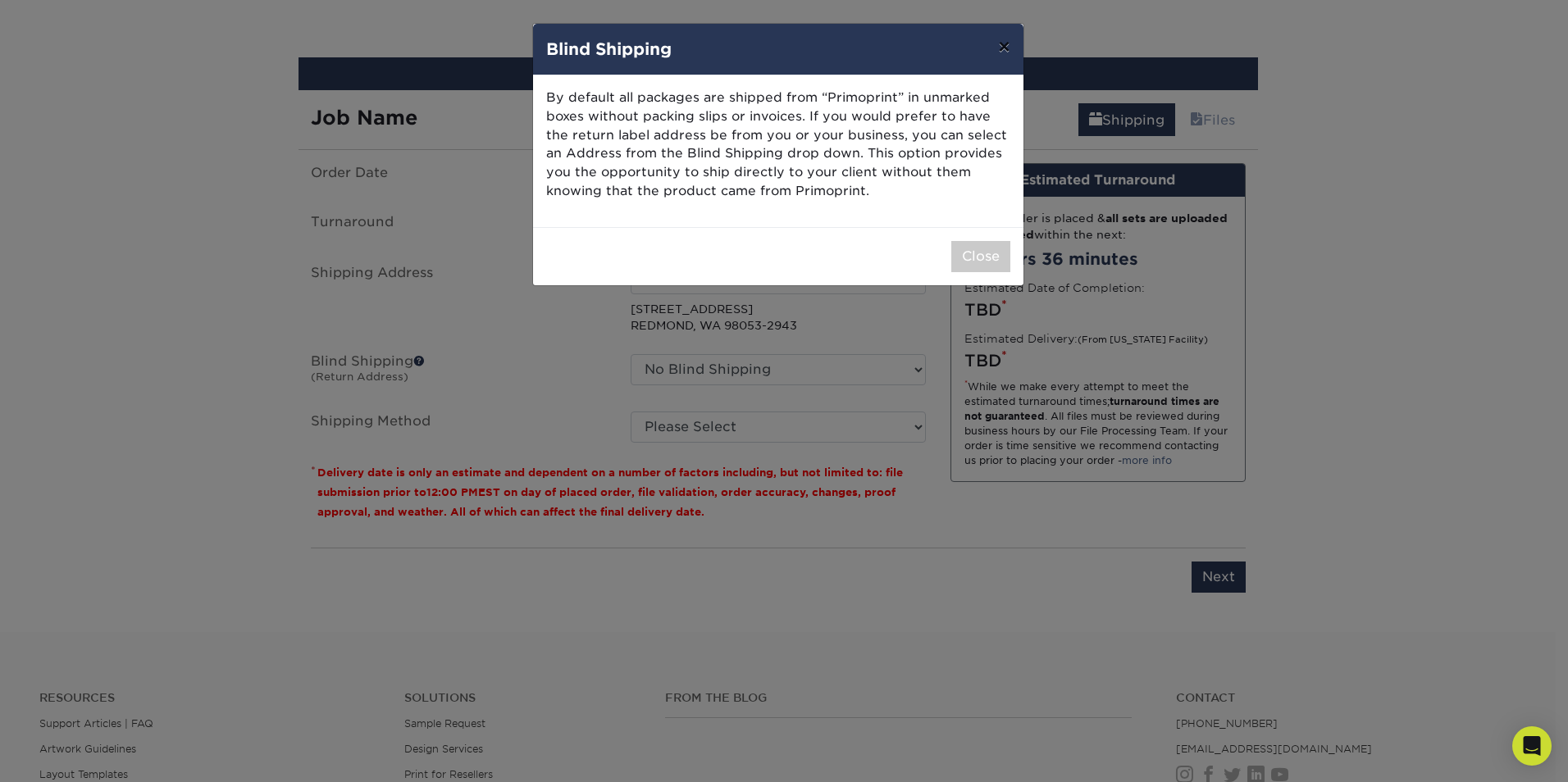
click at [1005, 49] on button "×" at bounding box center [1003, 46] width 38 height 46
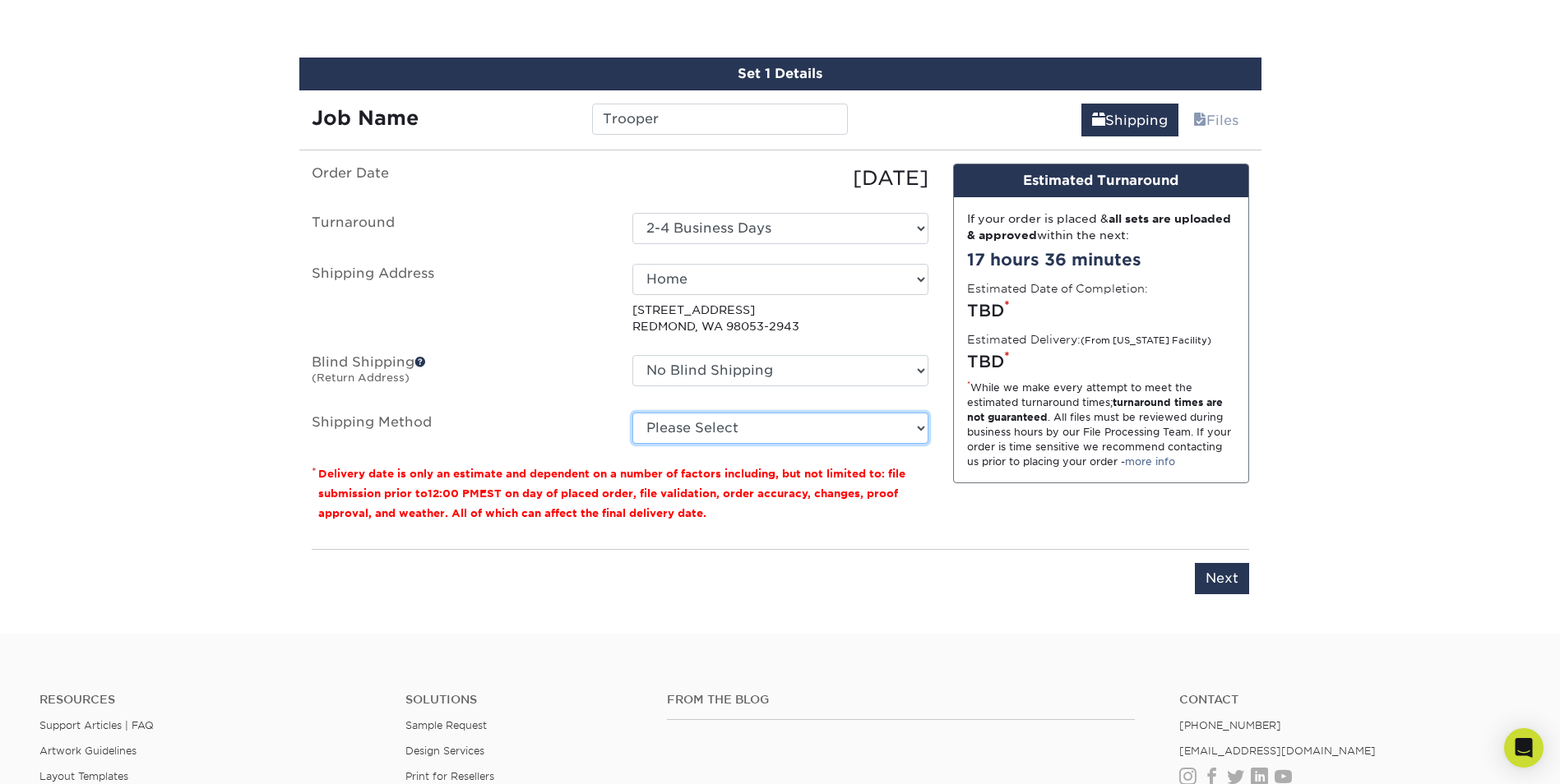
click at [657, 435] on select "Please Select 3 Day Shipping Service (+$17.98) Ground Shipping (+$18.04) 2 Day …" at bounding box center [780, 428] width 296 height 31
select select "02"
click at [632, 412] on select "Please Select 3 Day Shipping Service (+$17.98) Ground Shipping (+$18.04) 2 Day …" at bounding box center [780, 428] width 296 height 31
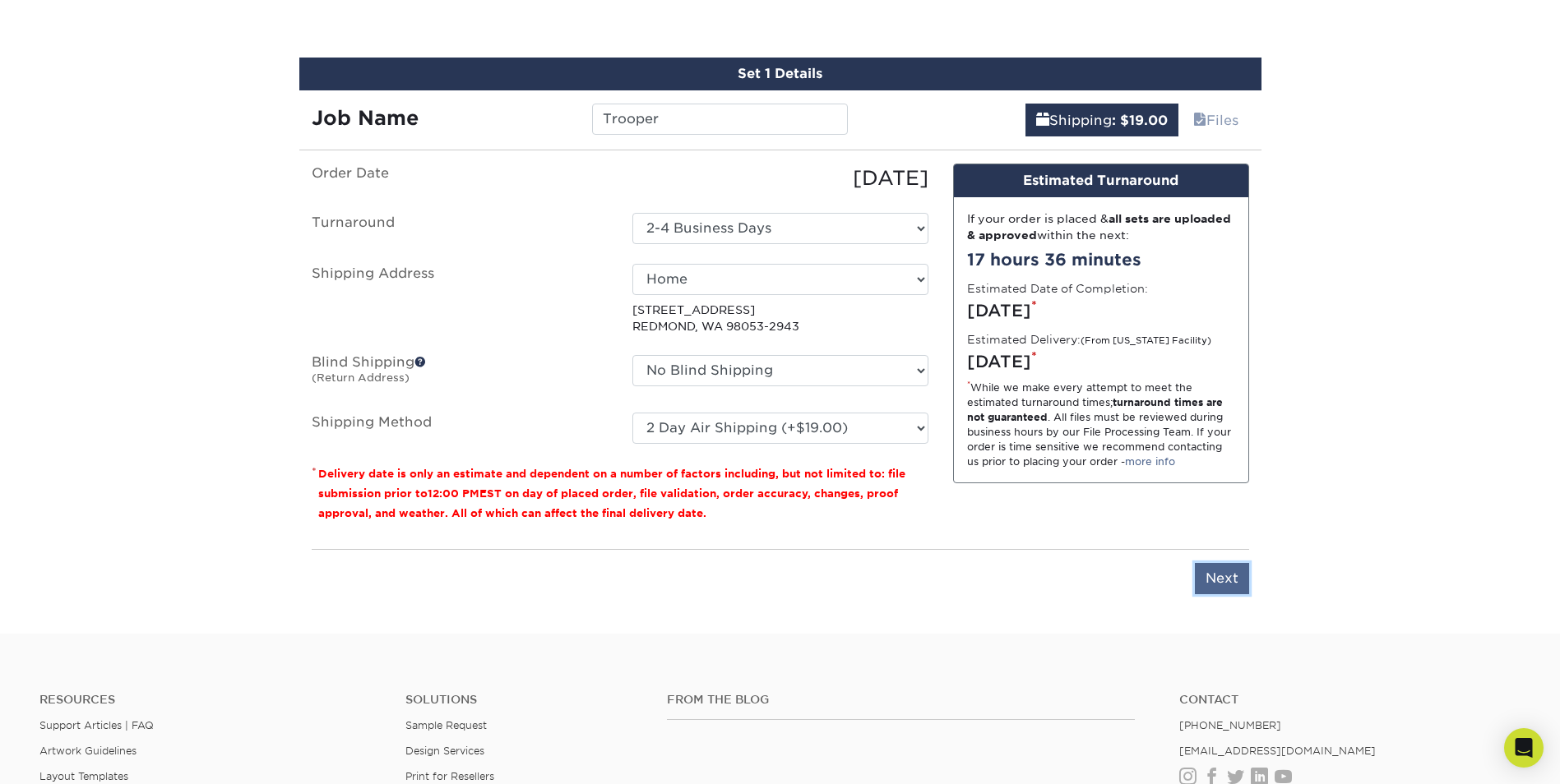
click at [1214, 585] on input "Next" at bounding box center [1221, 579] width 54 height 31
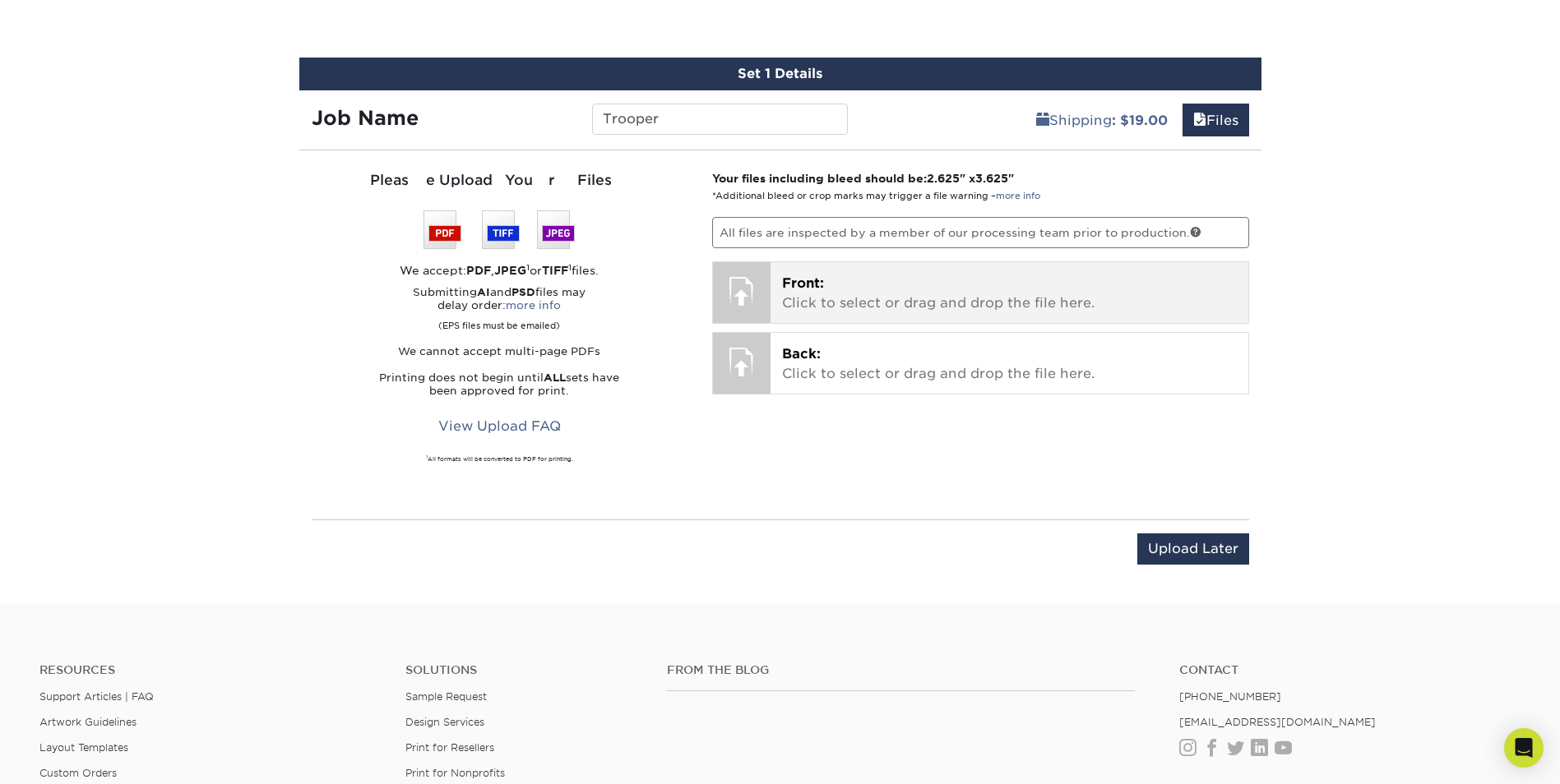
click at [734, 298] on div at bounding box center [741, 290] width 58 height 58
click at [795, 290] on span "Front:" at bounding box center [803, 284] width 42 height 16
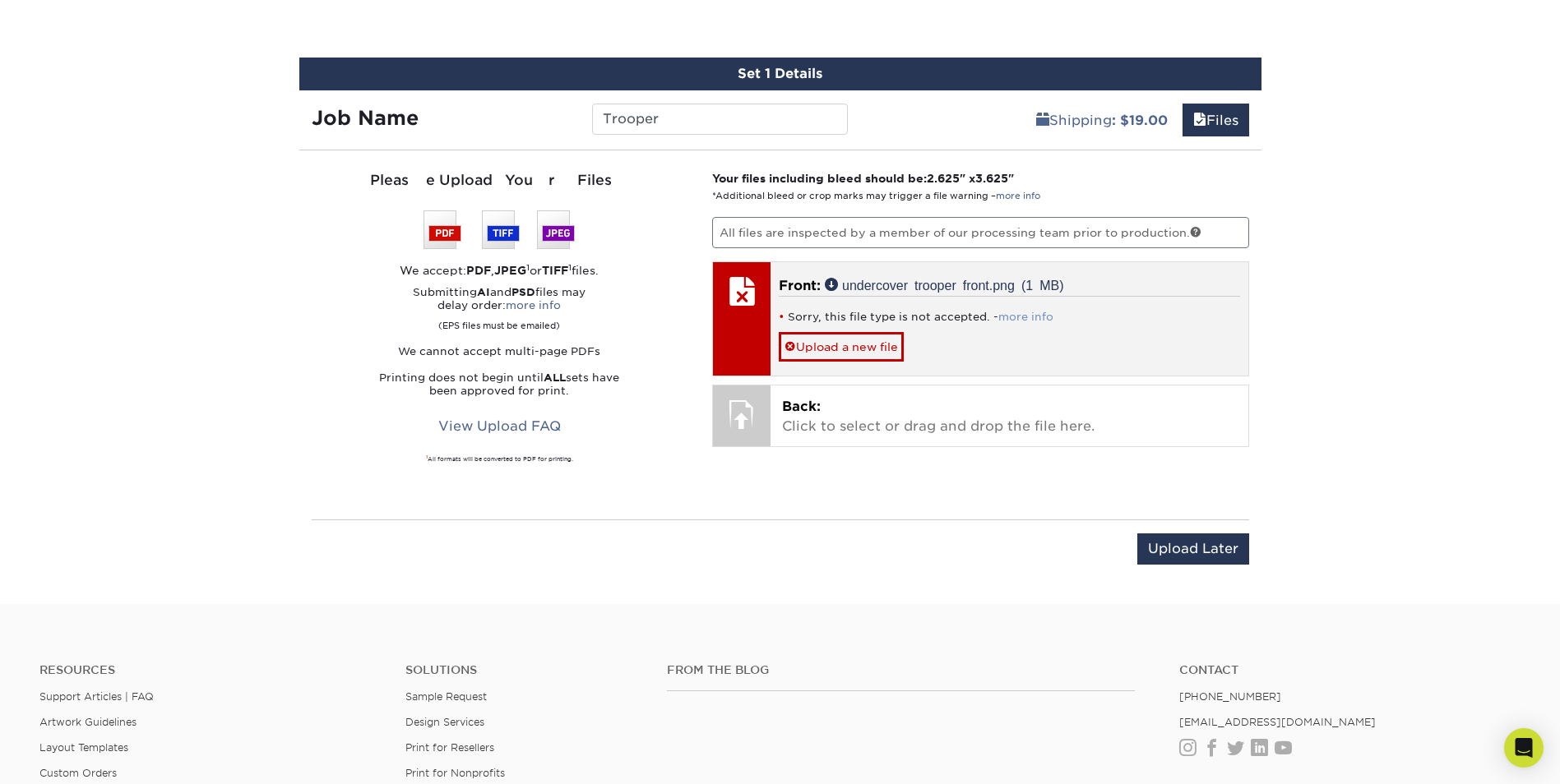
click at [1009, 314] on link "more info" at bounding box center [1026, 317] width 55 height 13
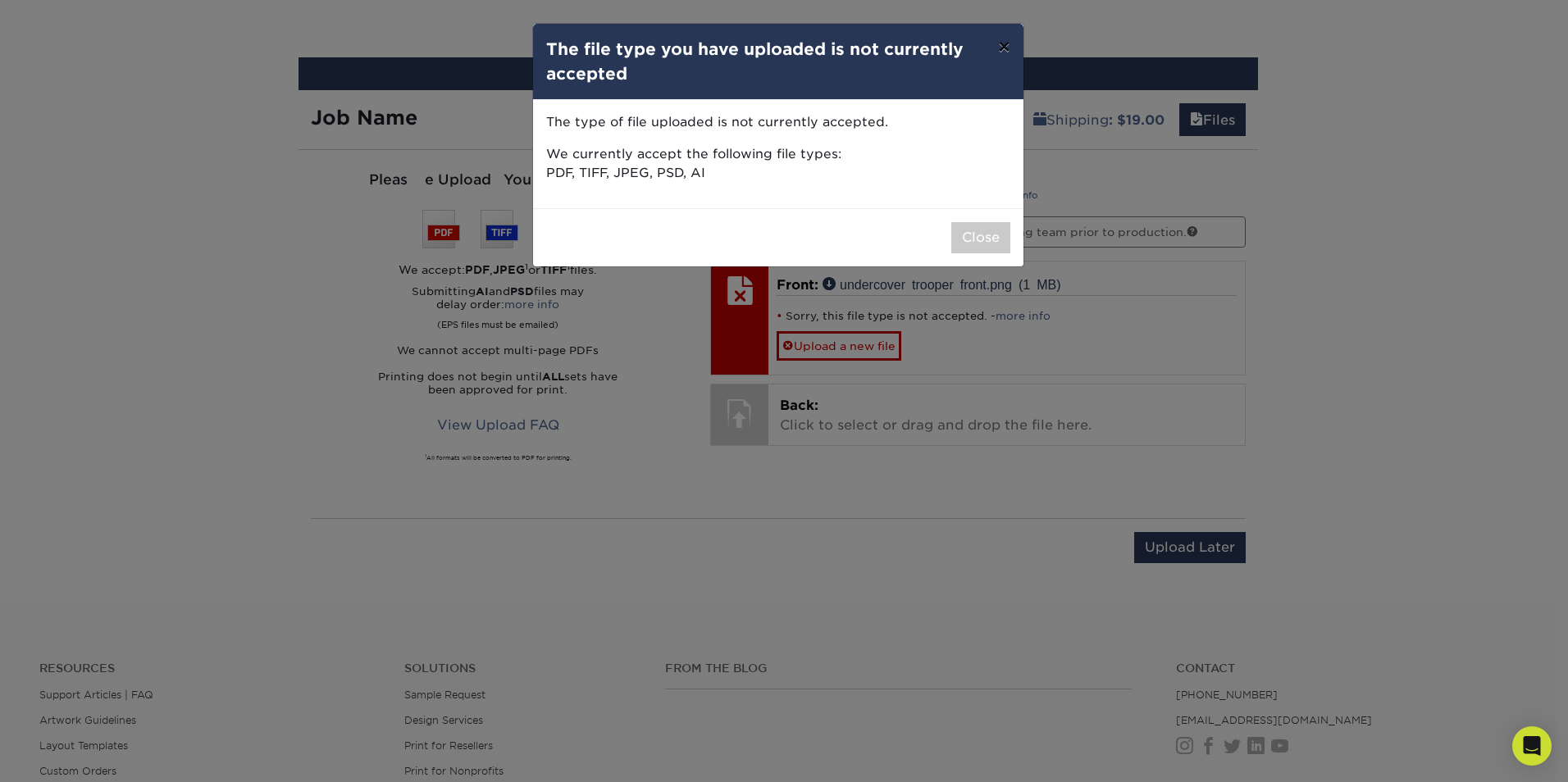
click at [998, 47] on button "×" at bounding box center [1003, 46] width 38 height 46
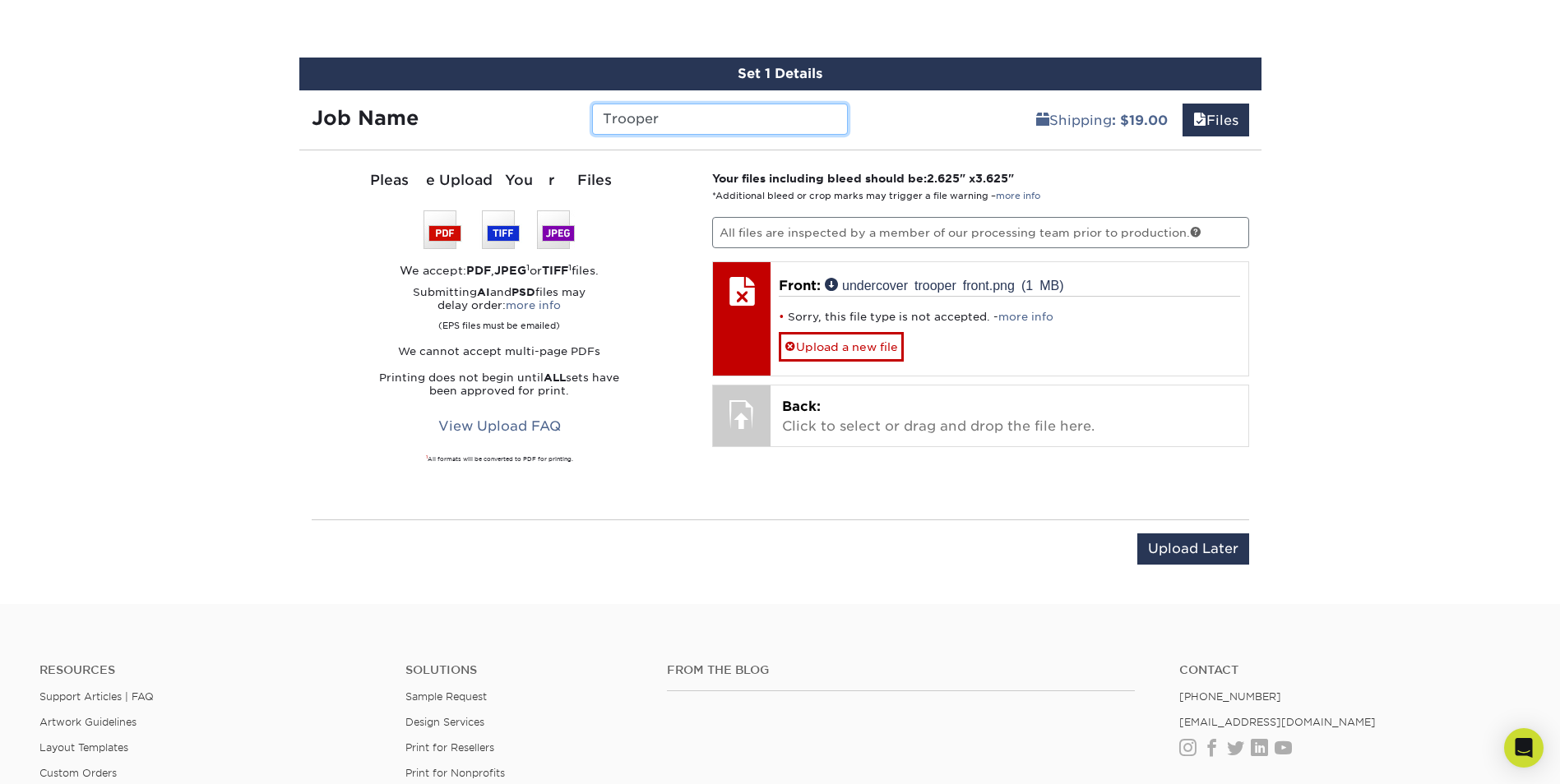
click at [637, 119] on input "Trooper" at bounding box center [720, 120] width 256 height 31
type input "Night"
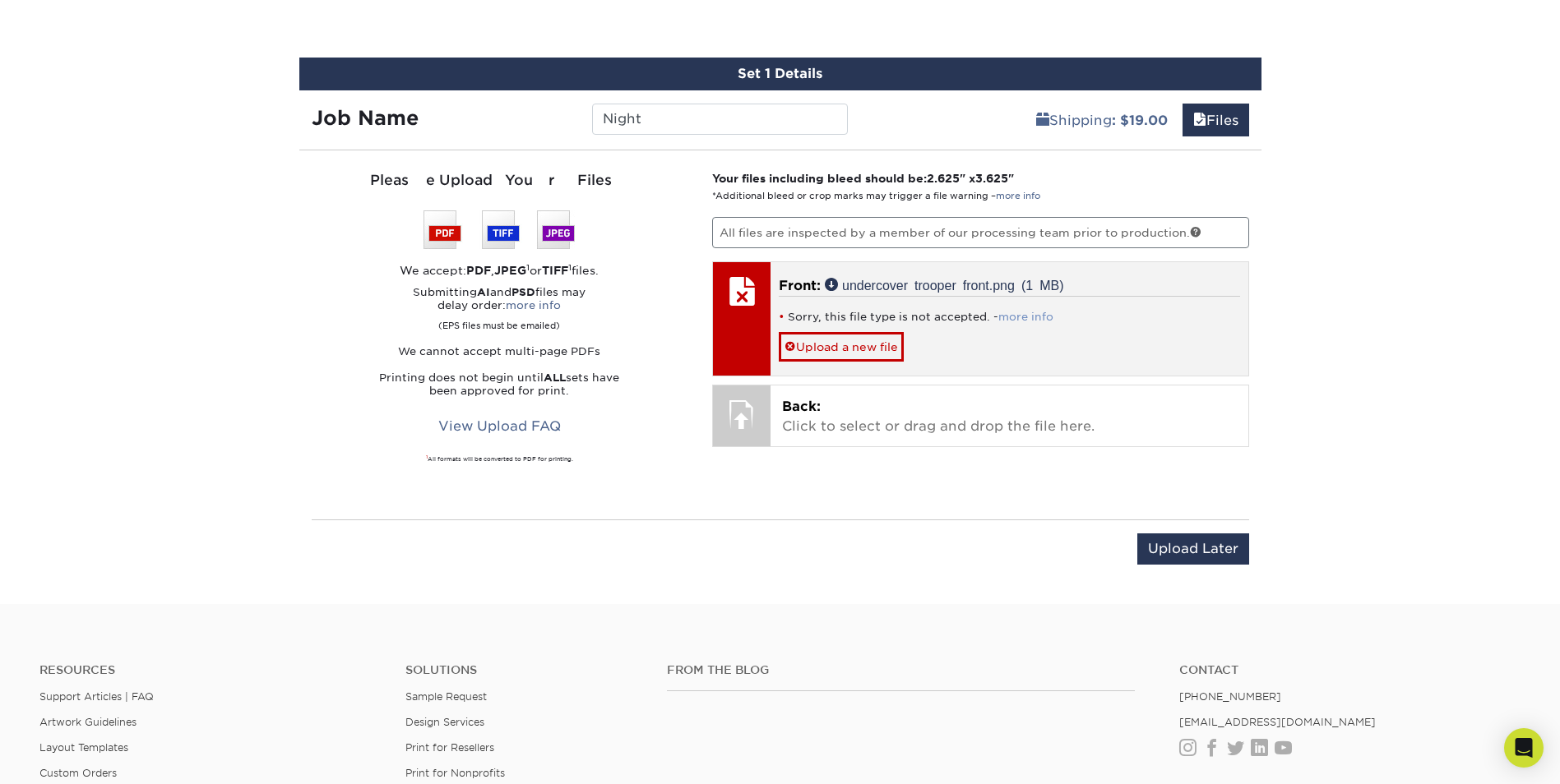
click at [1035, 314] on link "more info" at bounding box center [1026, 317] width 55 height 13
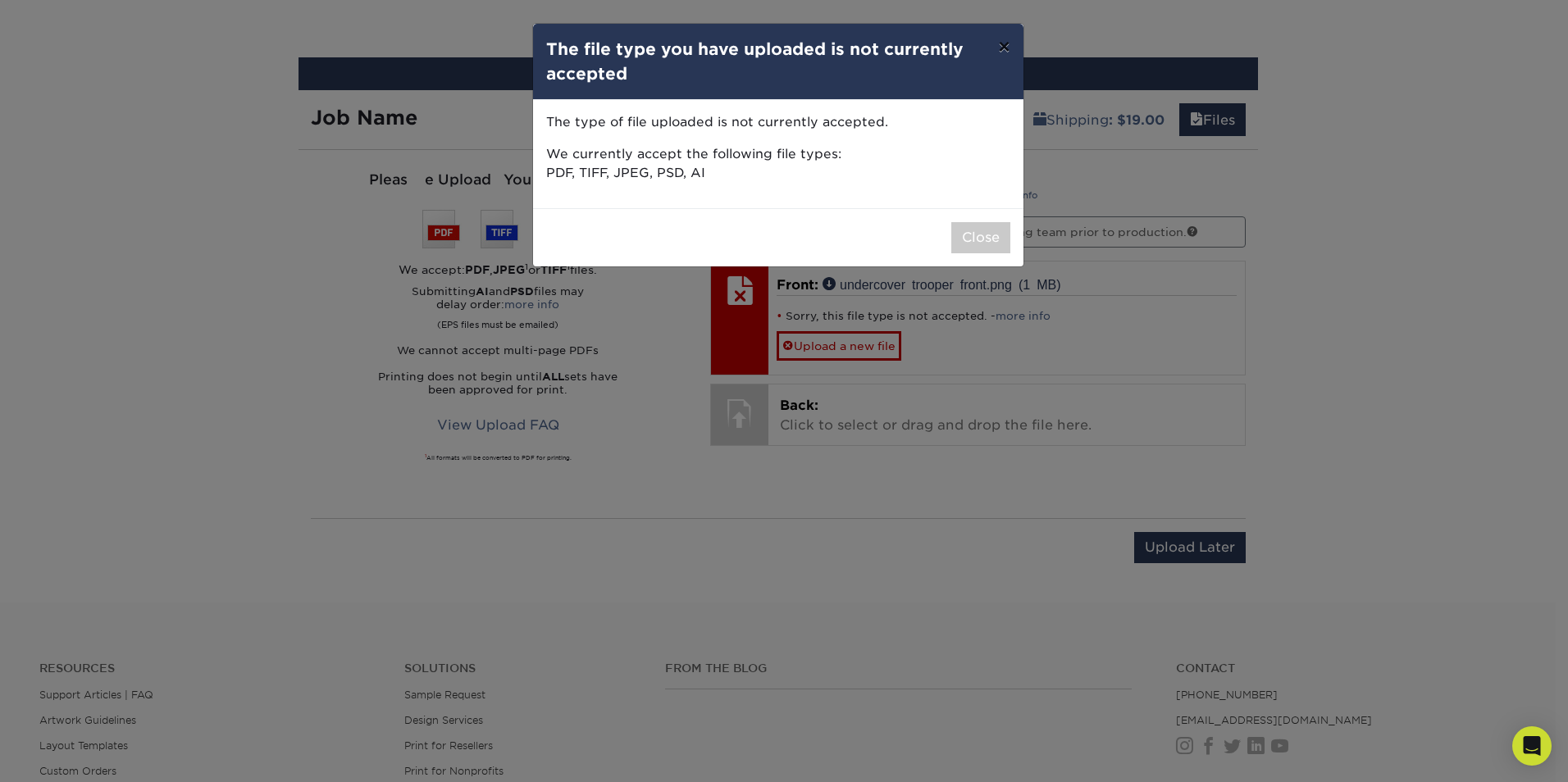
click at [1014, 45] on button "×" at bounding box center [1003, 46] width 38 height 46
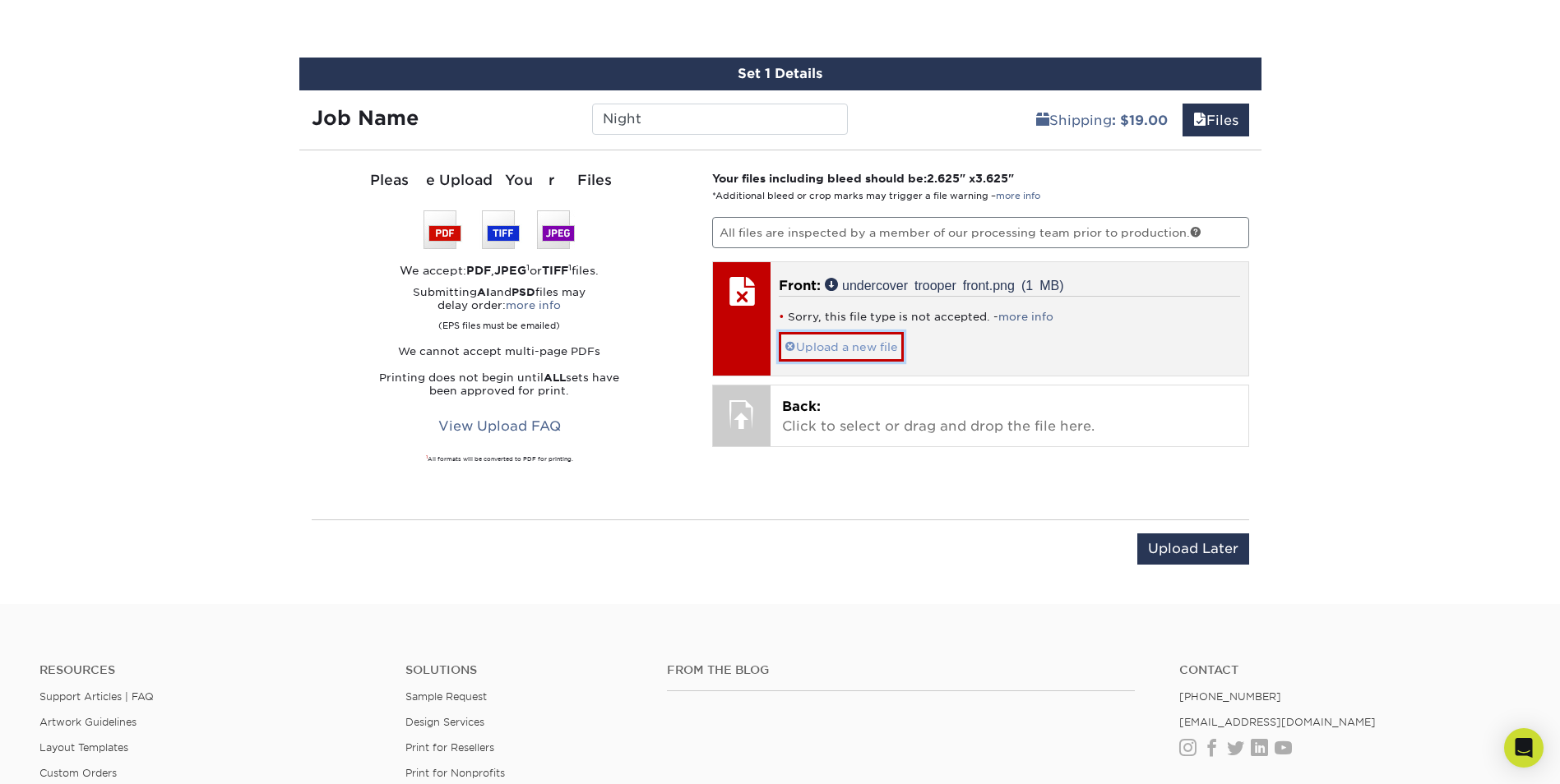
click at [852, 343] on link "Upload a new file" at bounding box center [840, 345] width 125 height 28
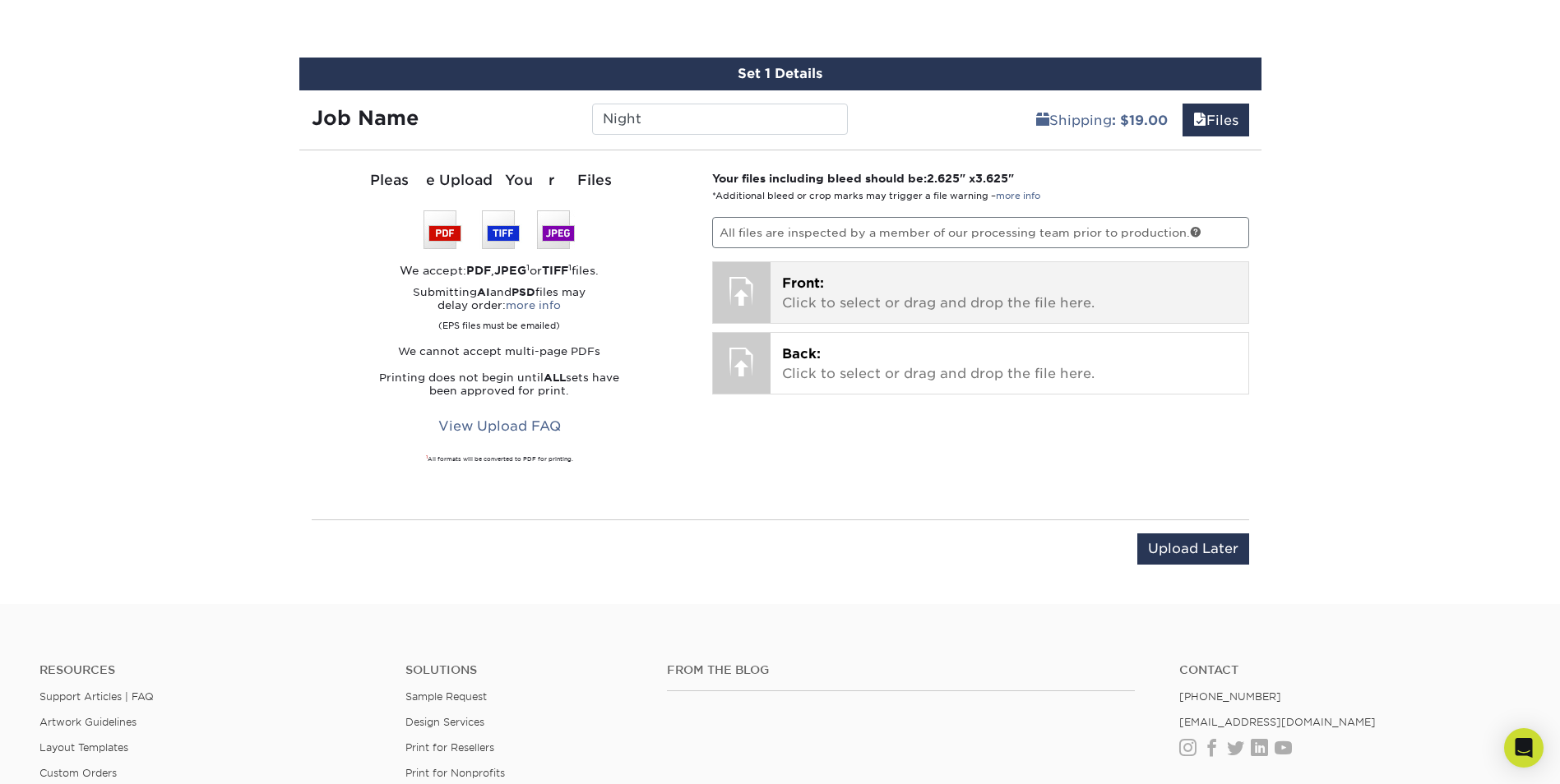
click at [817, 290] on span "Front:" at bounding box center [803, 284] width 42 height 16
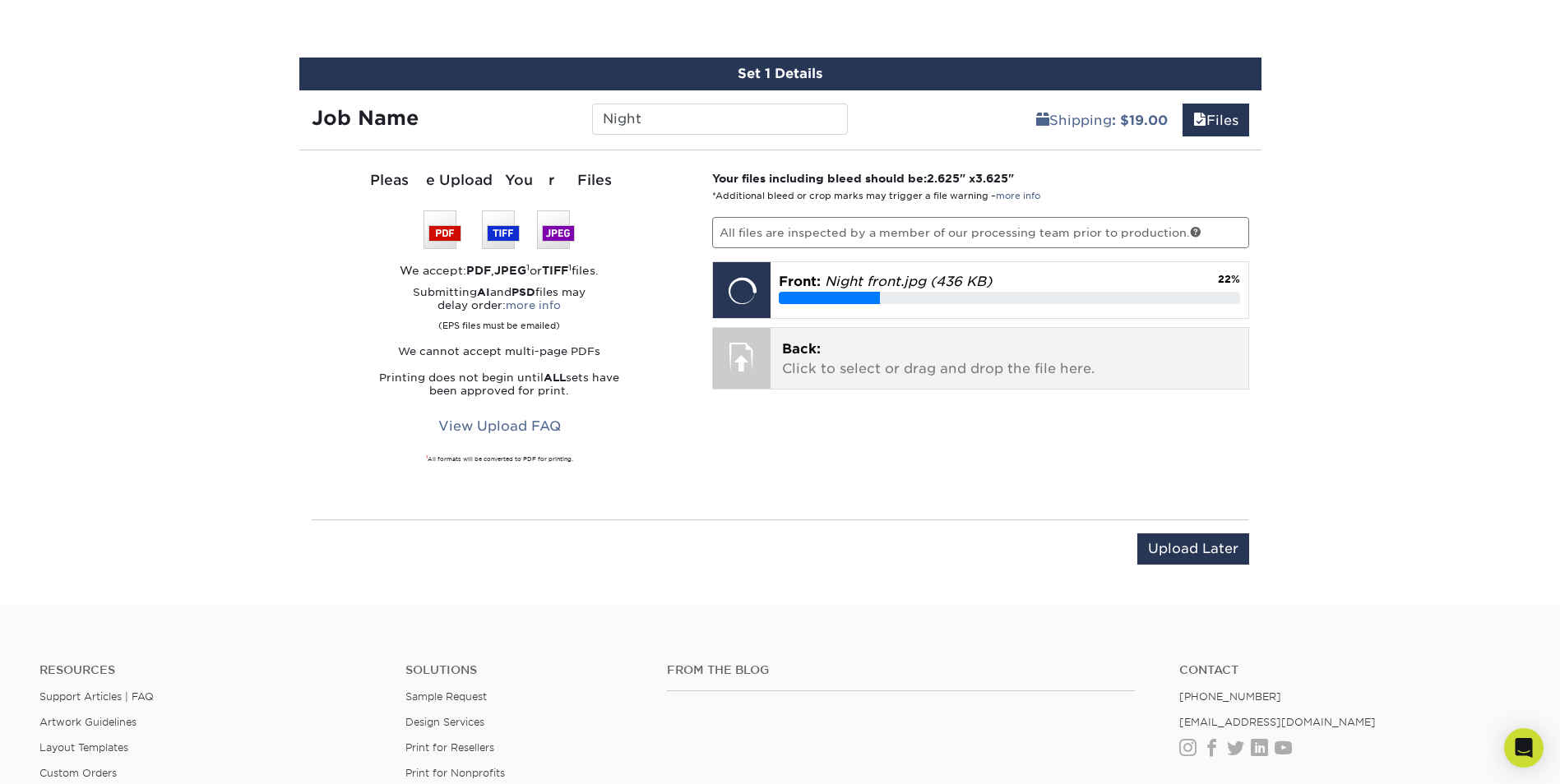
click at [919, 359] on p "Back: Click to select or drag and drop the file here." at bounding box center [1009, 359] width 455 height 39
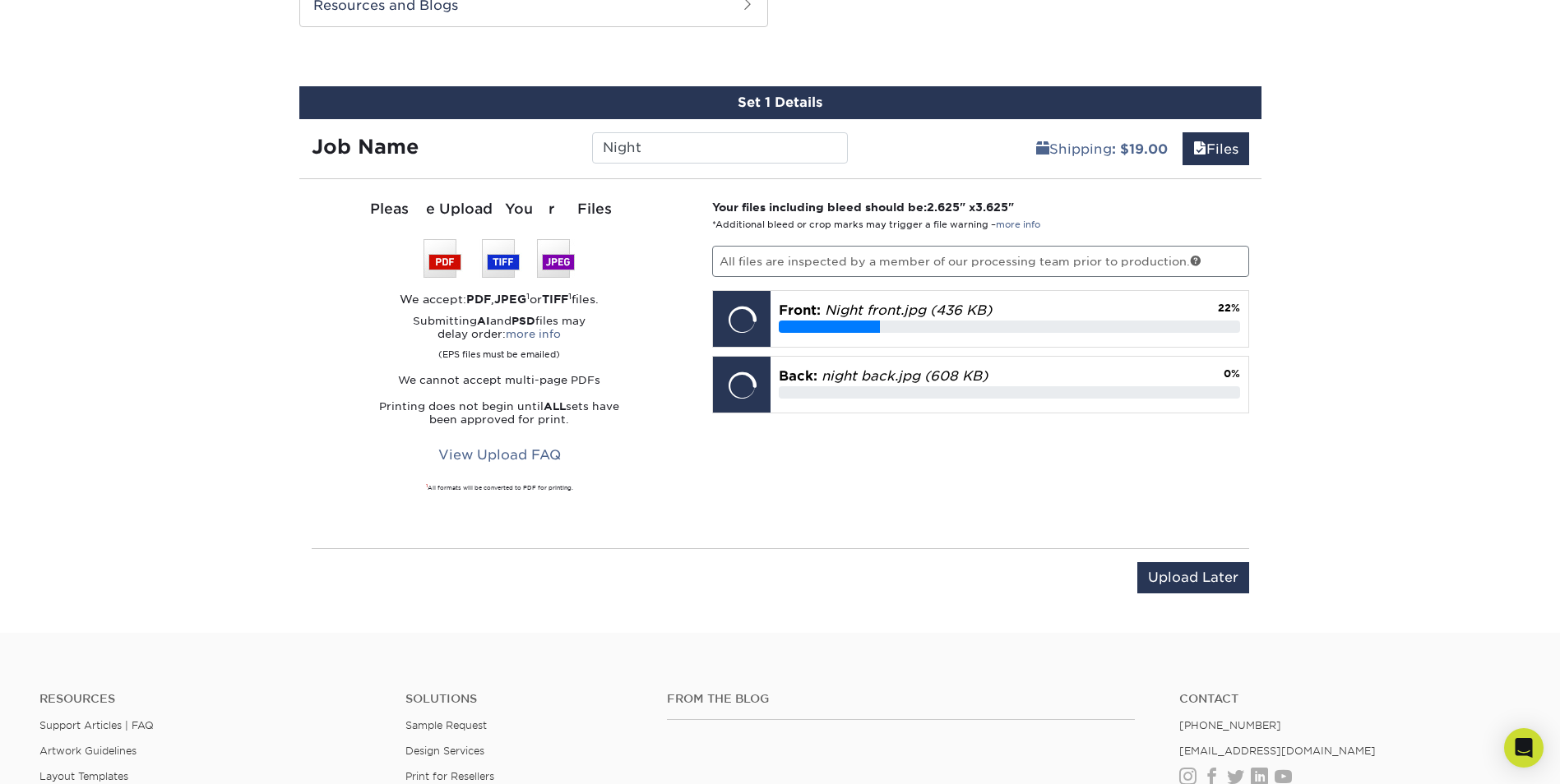
scroll to position [904, 0]
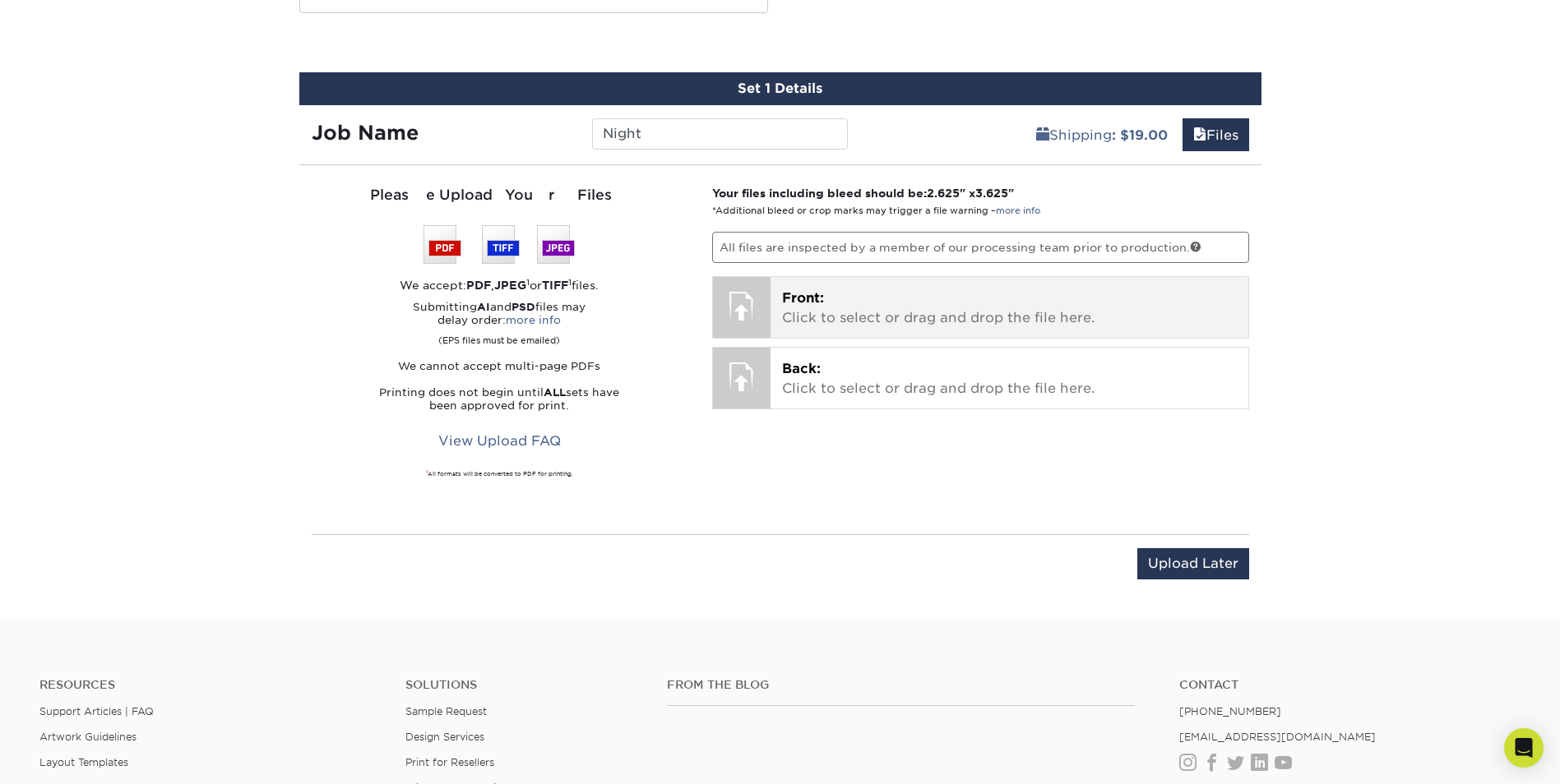
click at [820, 312] on p "Front: Click to select or drag and drop the file here." at bounding box center [1009, 308] width 455 height 39
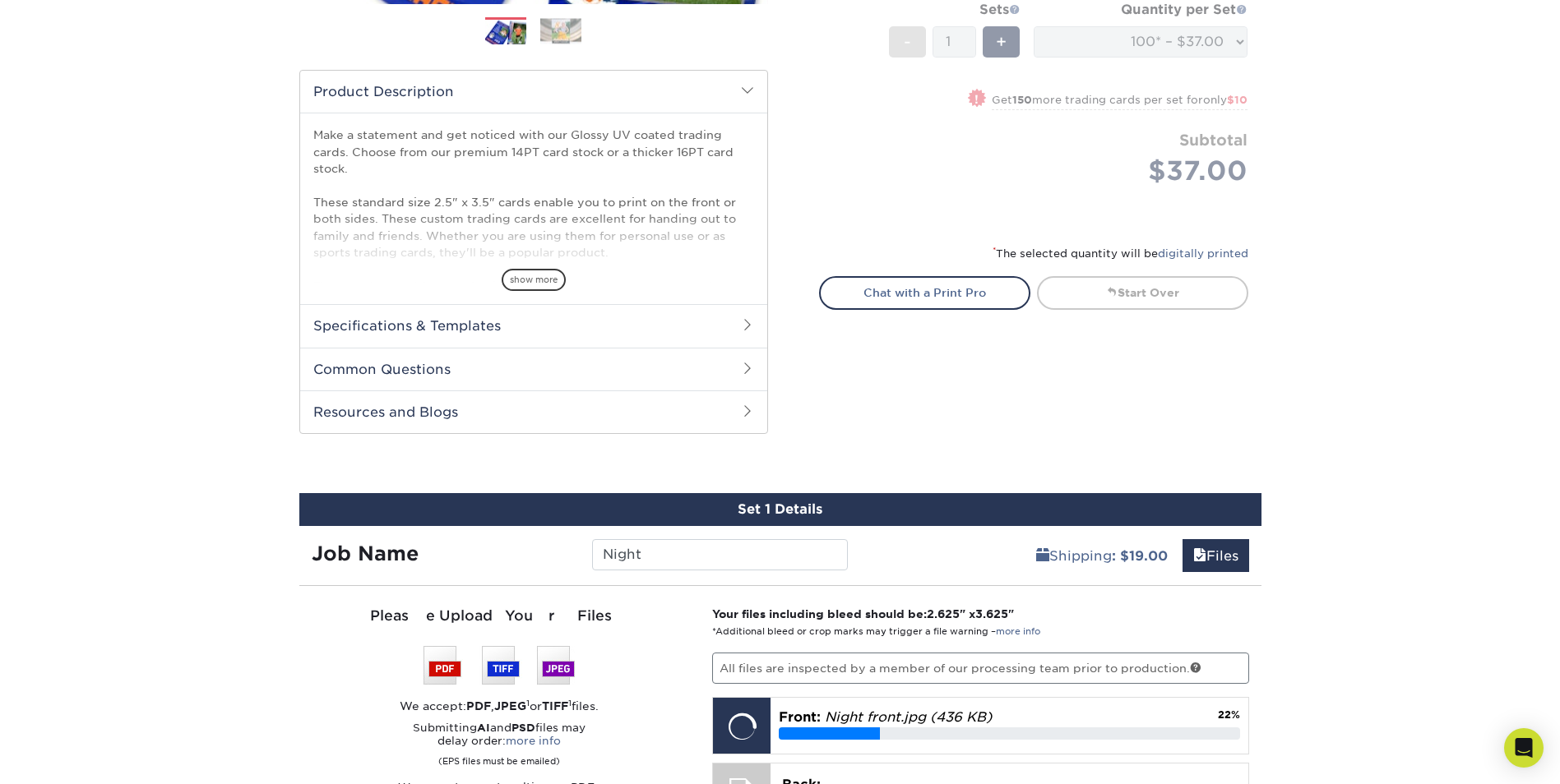
scroll to position [411, 0]
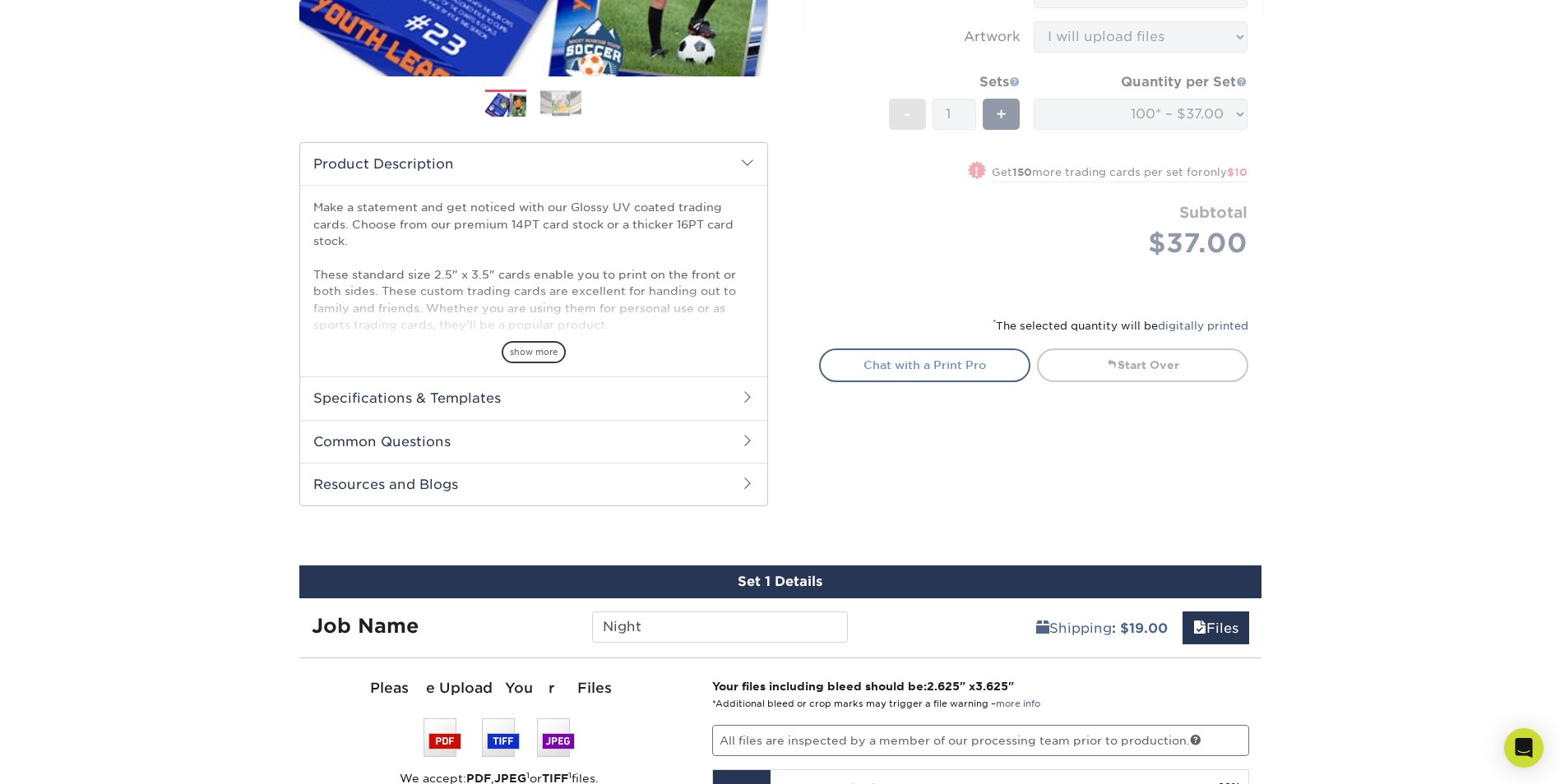
click at [966, 362] on link "Chat with a Print Pro" at bounding box center [924, 365] width 211 height 33
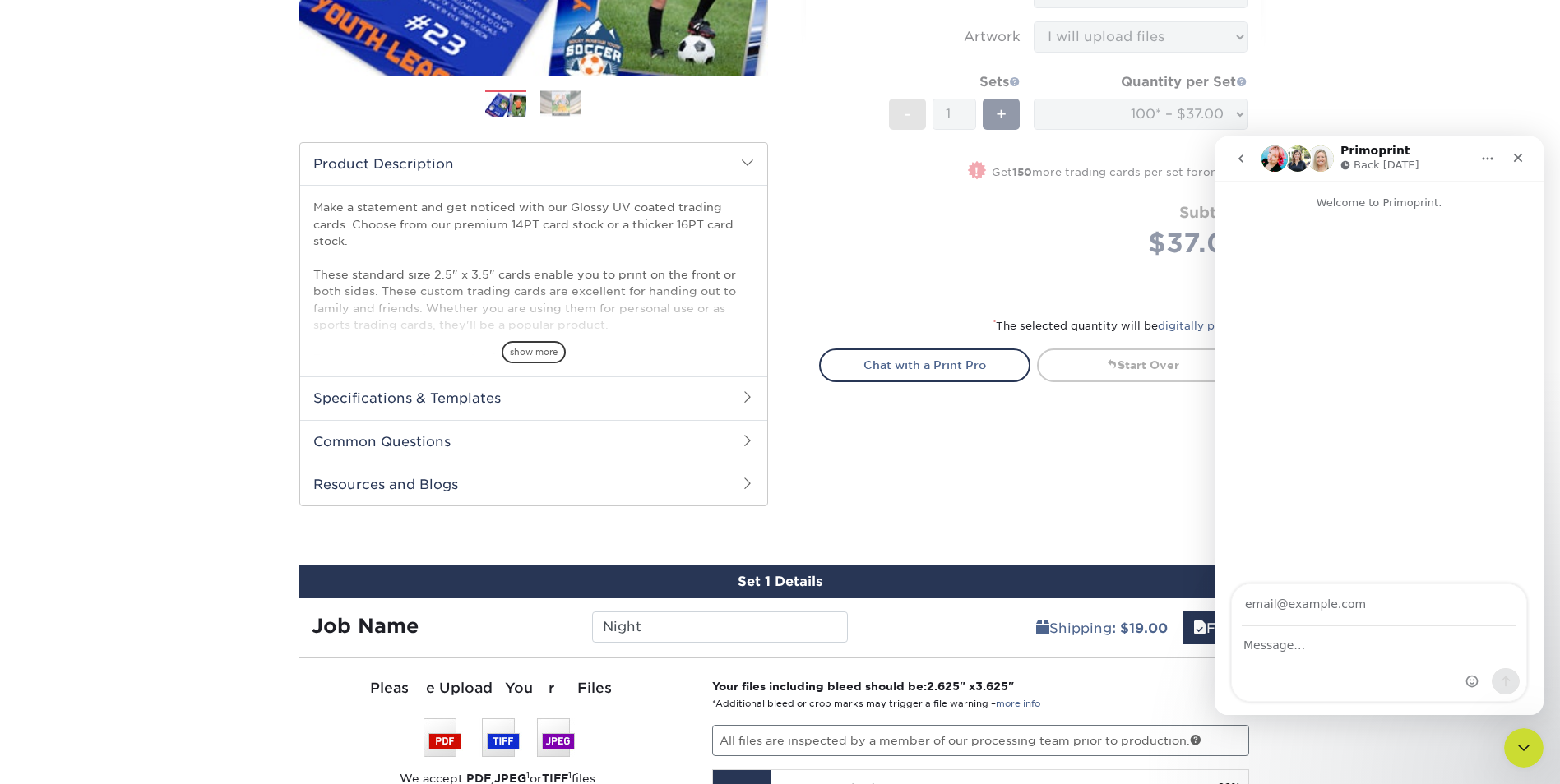
scroll to position [0, 0]
click at [1518, 159] on icon "Close" at bounding box center [1518, 158] width 9 height 9
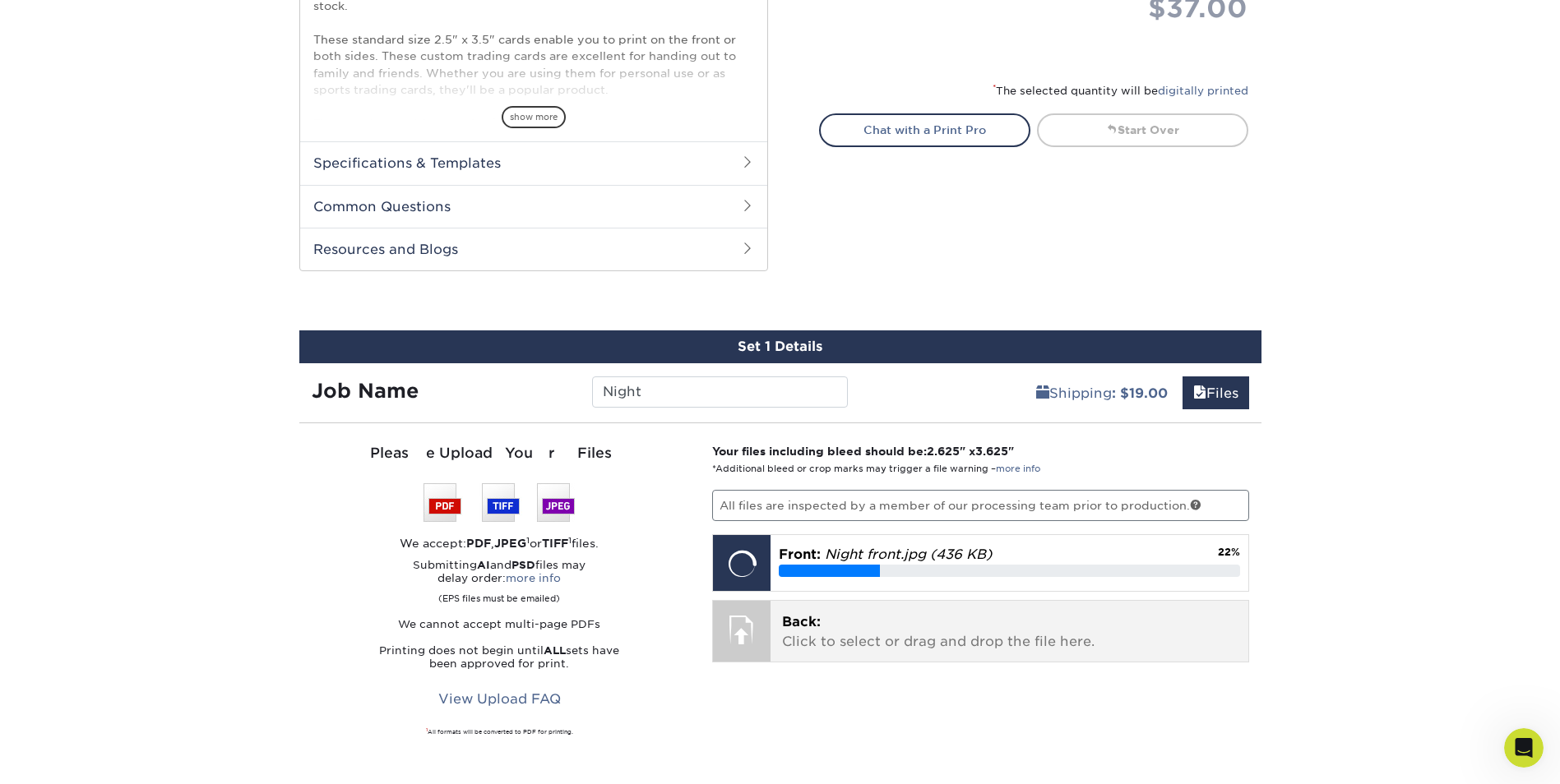
scroll to position [645, 0]
